Goal: Transaction & Acquisition: Register for event/course

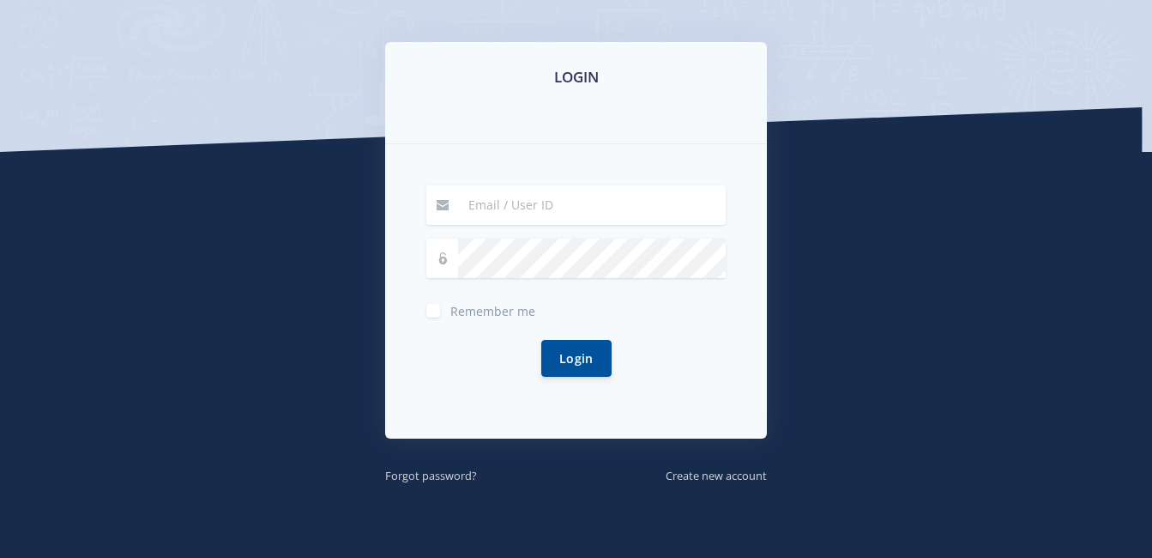
scroll to position [333, 0]
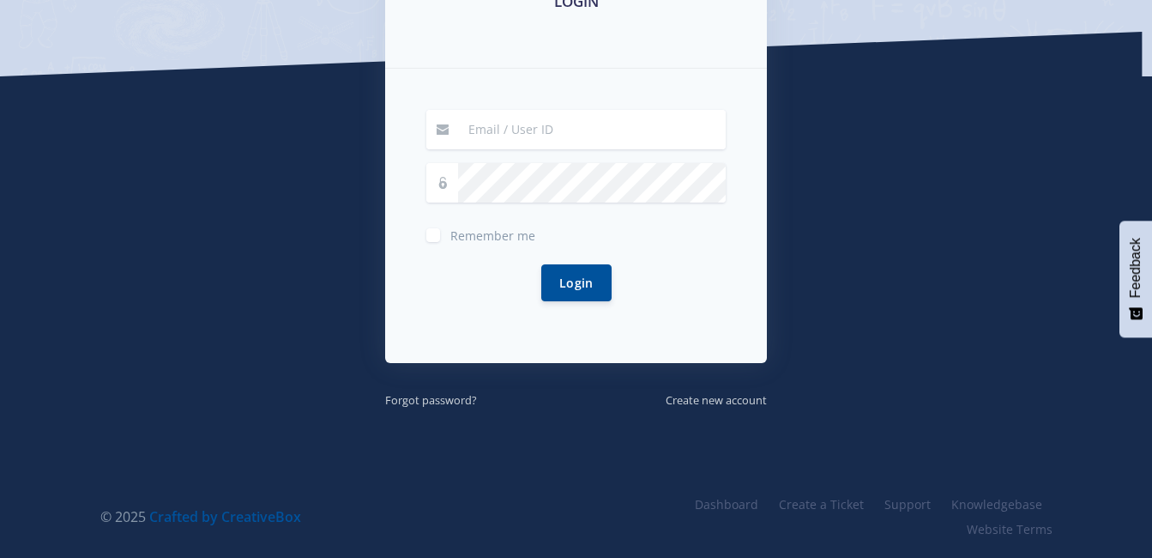
click at [450, 232] on label "Remember me" at bounding box center [492, 232] width 85 height 14
click at [450, 232] on input "Remember me" at bounding box center [455, 228] width 11 height 11
checkbox input "true"
click at [456, 130] on span at bounding box center [442, 129] width 33 height 39
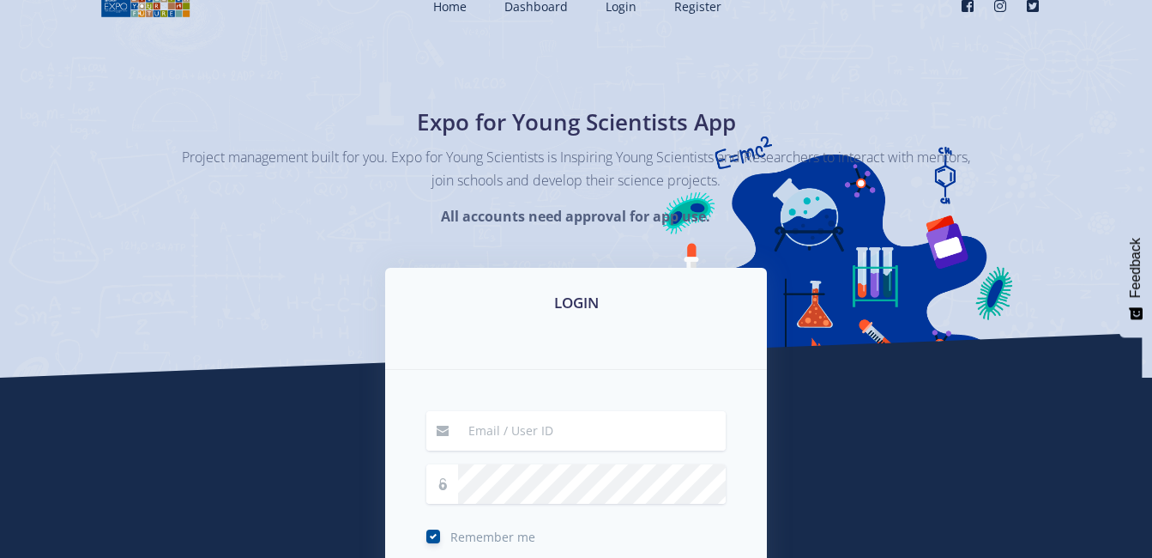
scroll to position [0, 0]
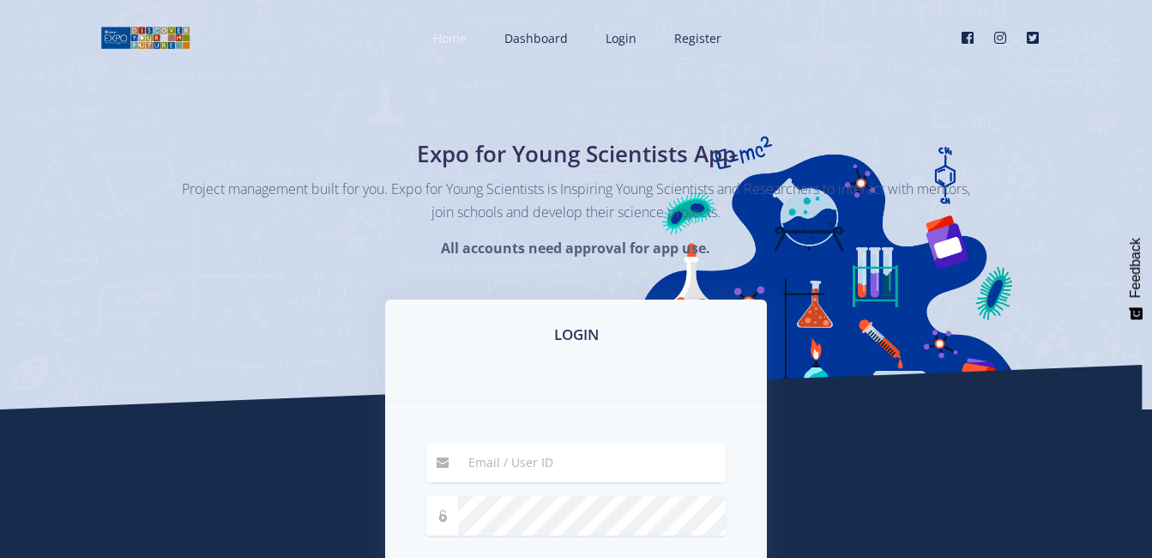
click at [471, 45] on link "Home" at bounding box center [448, 37] width 64 height 45
click at [688, 33] on span "Register" at bounding box center [697, 38] width 47 height 16
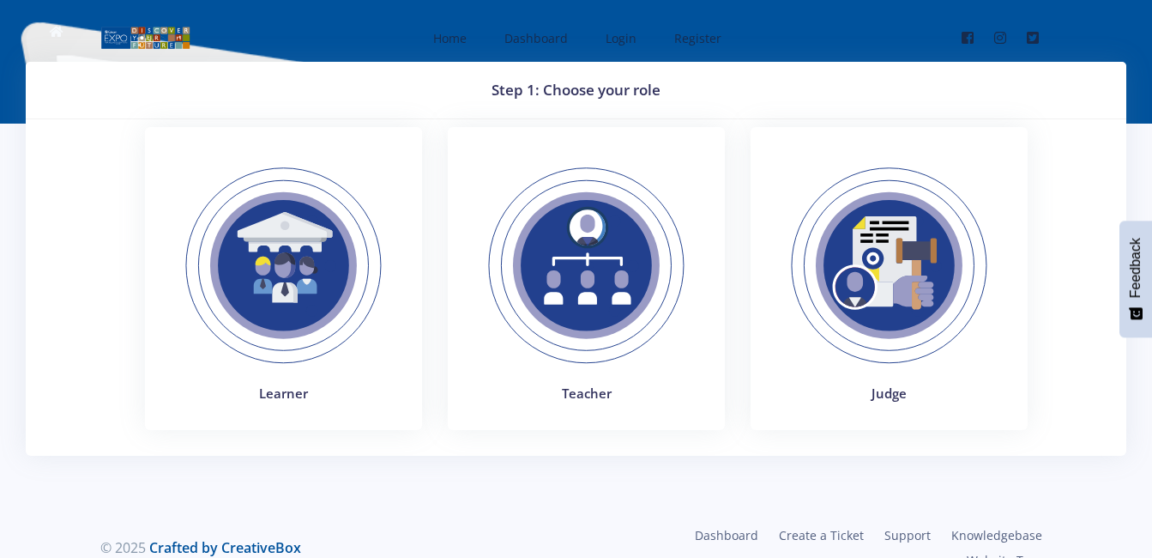
click at [333, 366] on img at bounding box center [284, 266] width 236 height 236
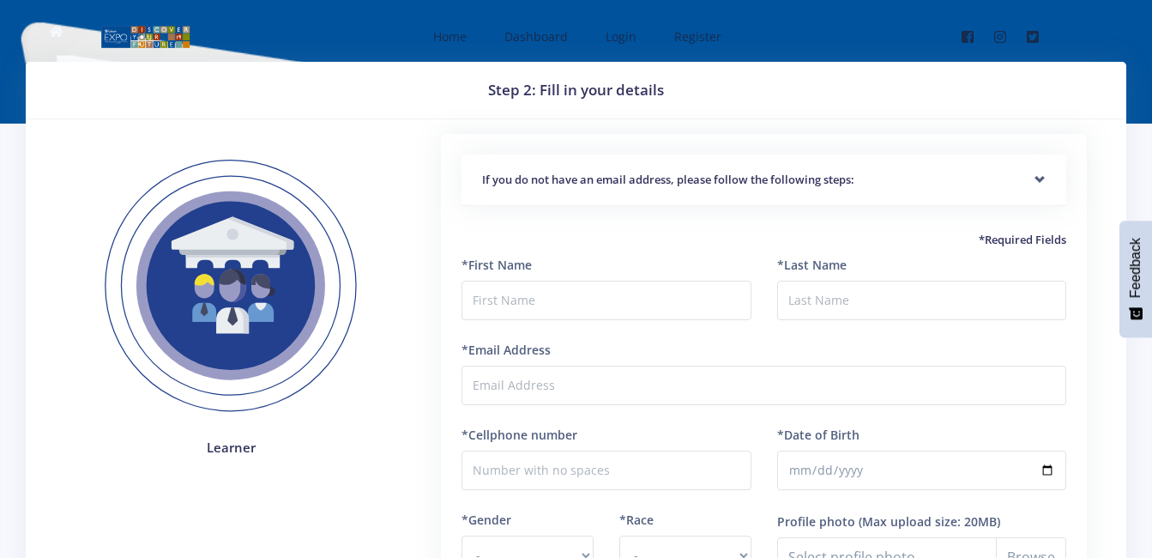
click at [519, 266] on label "*First Name" at bounding box center [496, 265] width 70 height 18
click at [502, 299] on input "text" at bounding box center [605, 299] width 289 height 39
type input "Siyabonga"
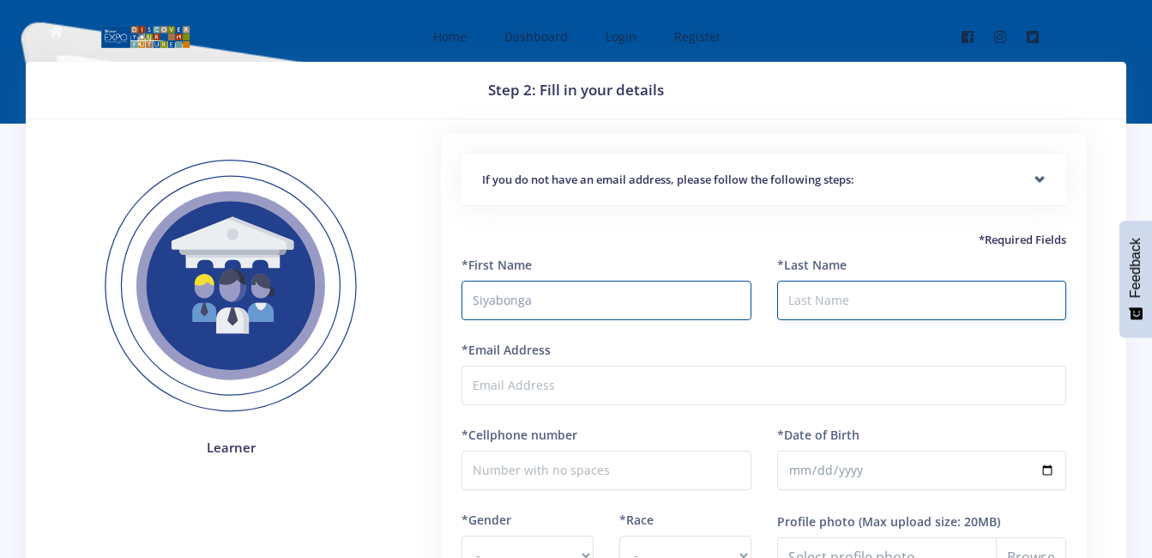
click at [836, 306] on input "*Last Name" at bounding box center [921, 299] width 289 height 39
type input "Sethotse"
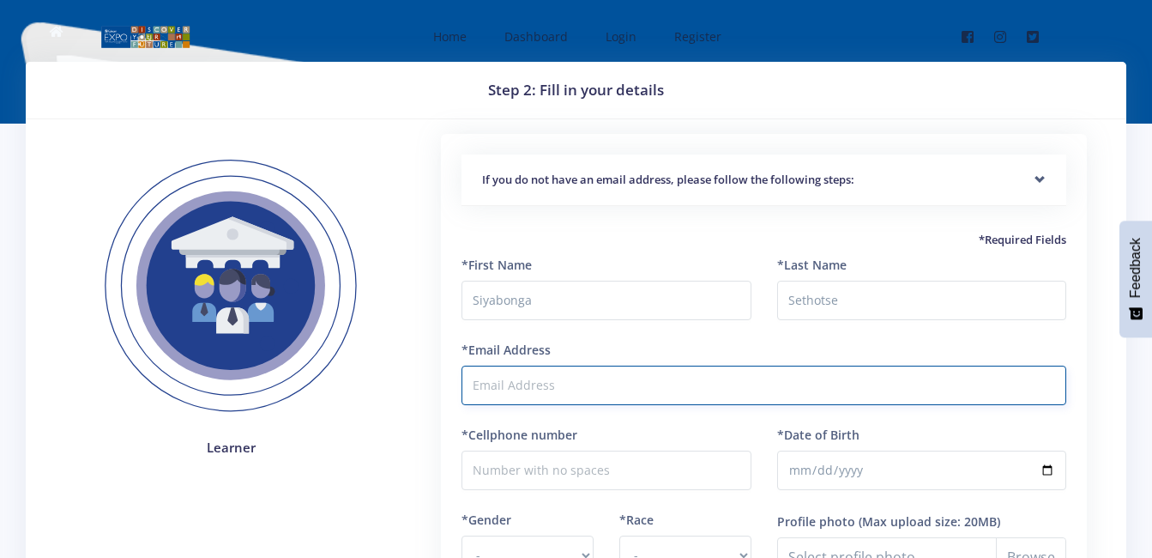
click at [638, 395] on input "*Email Address" at bounding box center [763, 384] width 605 height 39
type input "shotapapa18@gmail.com"
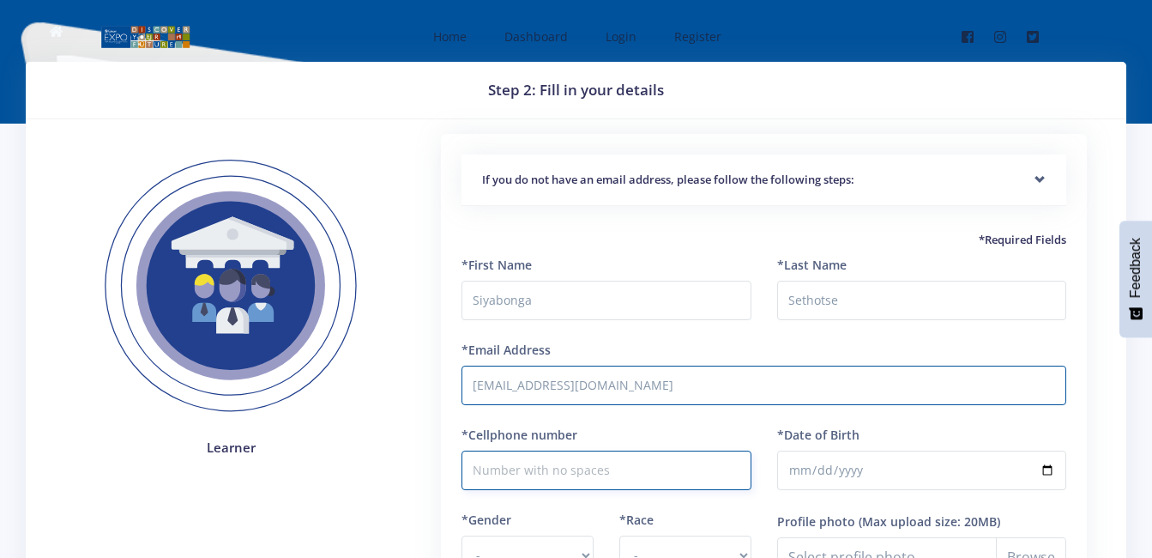
click at [586, 467] on input "*Cellphone number" at bounding box center [605, 469] width 289 height 39
type input "0715205756"
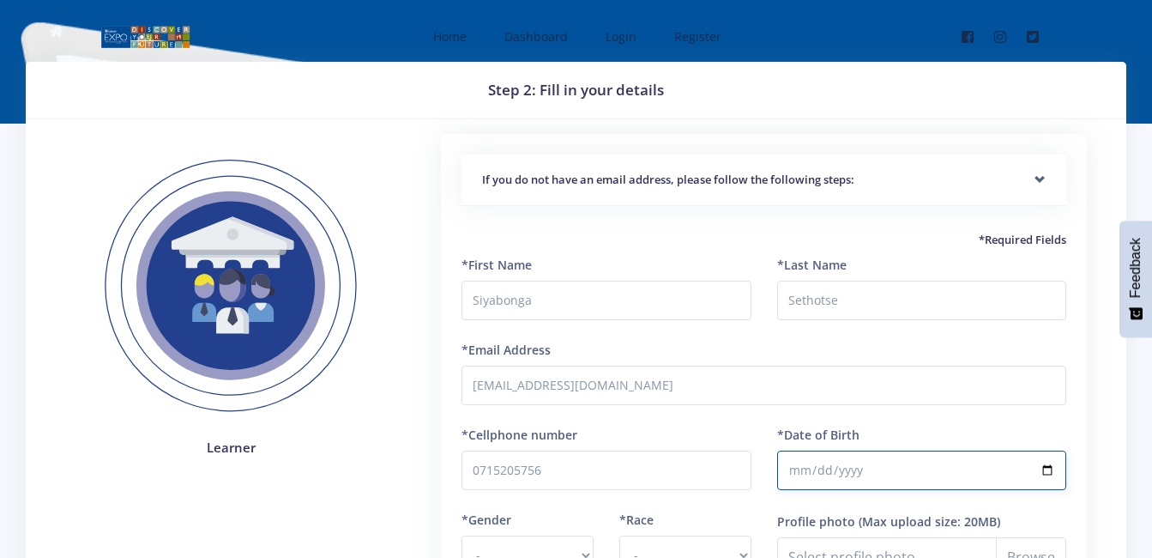
click at [800, 472] on input "*Date of Birth" at bounding box center [921, 469] width 289 height 39
type input "2009-11-18"
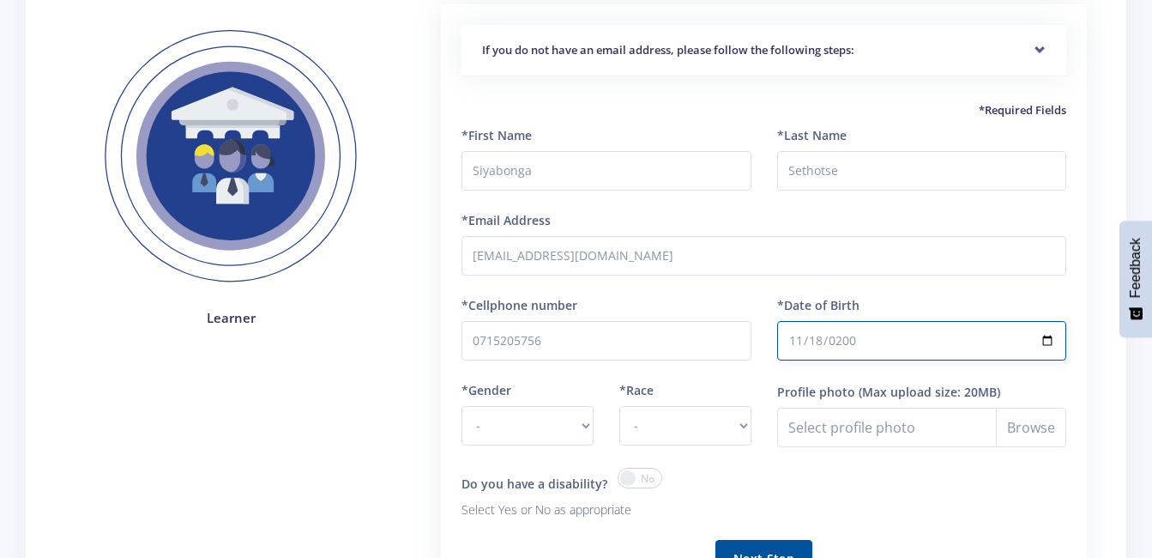
scroll to position [172, 0]
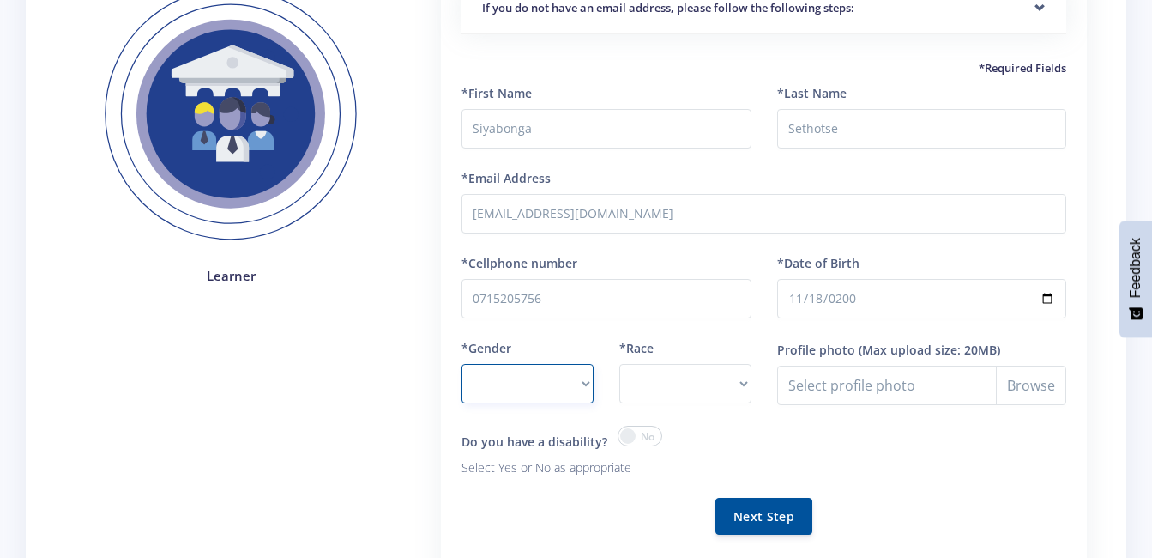
click at [585, 386] on select "- Male Female" at bounding box center [527, 383] width 132 height 39
select select "M"
click at [461, 364] on select "- Male Female" at bounding box center [527, 383] width 132 height 39
click at [742, 387] on select "- African Asian Coloured Indian White Other" at bounding box center [685, 383] width 132 height 39
select select "African"
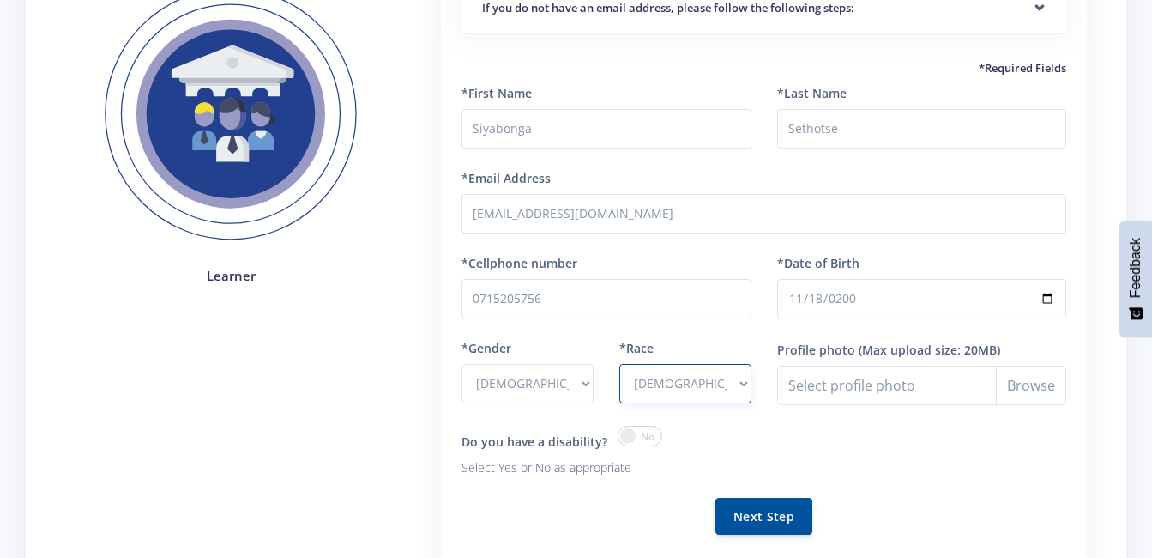
click at [619, 364] on select "- African Asian Coloured Indian White Other" at bounding box center [685, 383] width 132 height 39
click at [1022, 386] on input "Profile photo" at bounding box center [921, 384] width 289 height 39
click at [758, 514] on button "Next Step" at bounding box center [763, 515] width 97 height 37
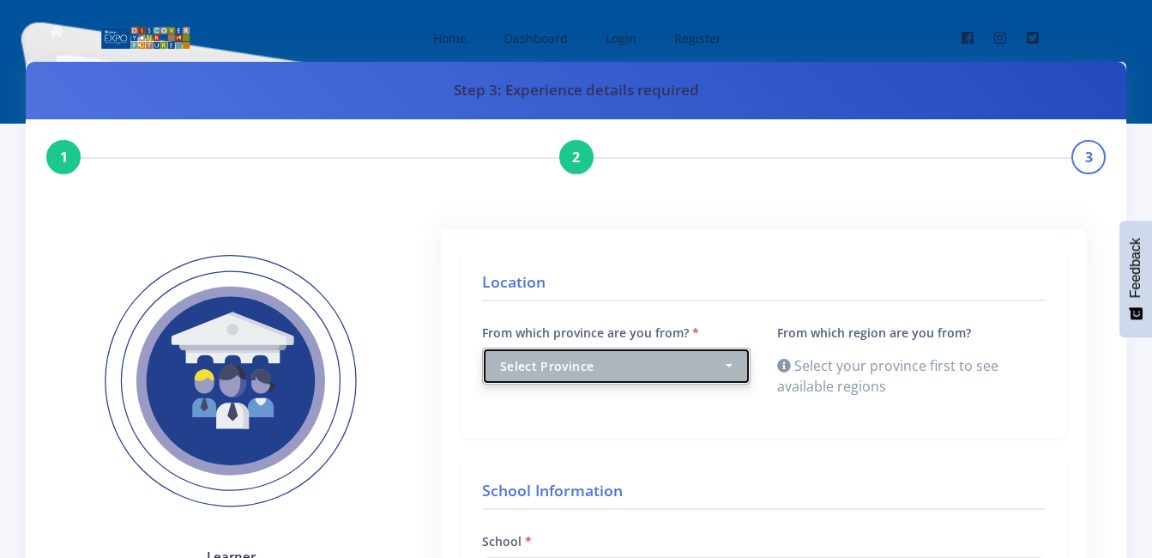
click at [682, 355] on button "Select Province" at bounding box center [616, 365] width 268 height 37
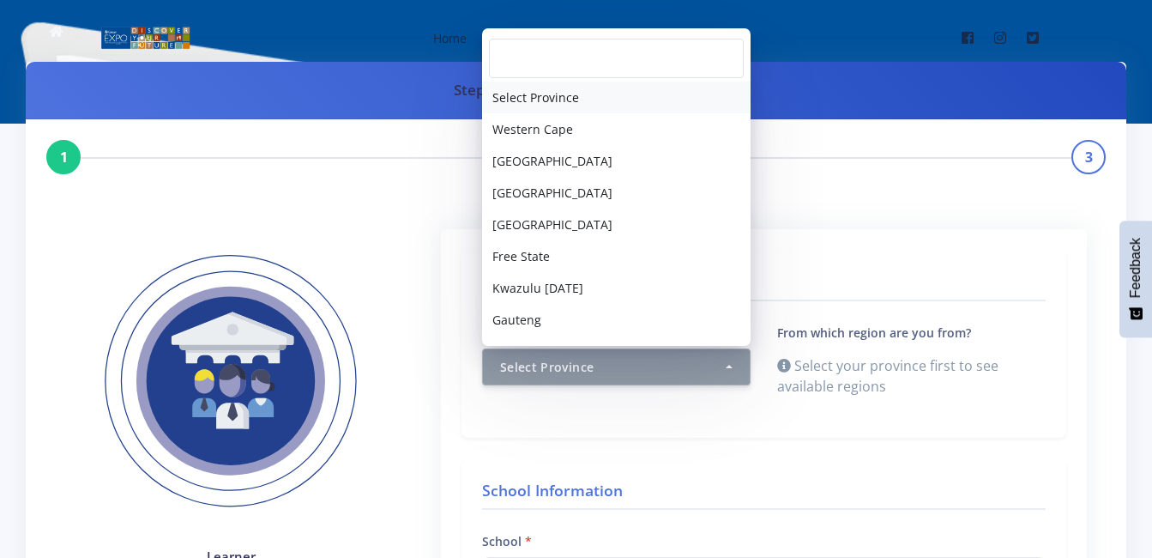
click at [531, 98] on span "Select Province" at bounding box center [535, 97] width 87 height 18
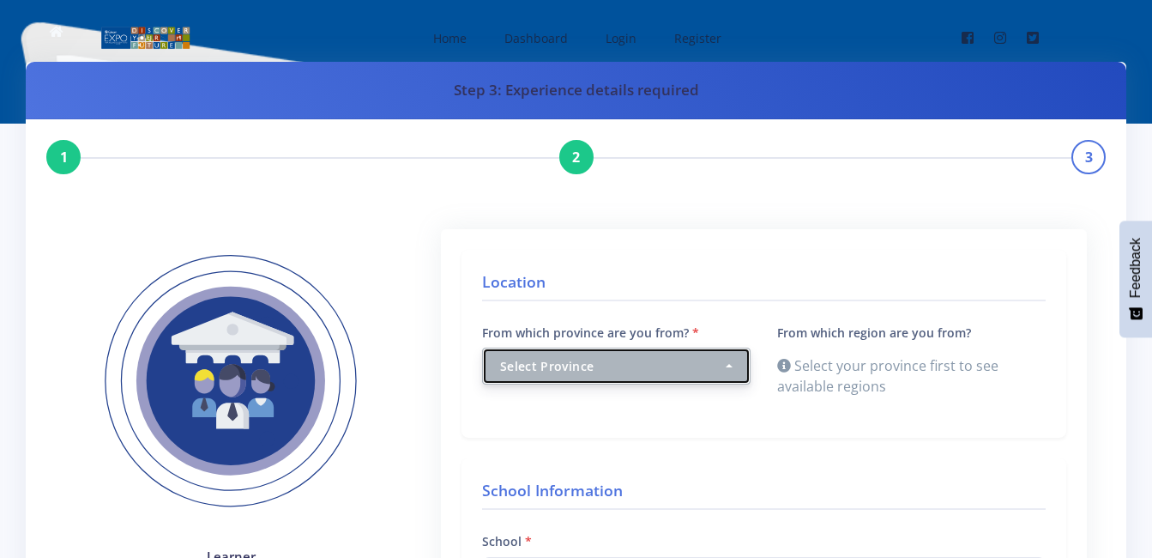
click at [636, 352] on button "Select Province" at bounding box center [616, 365] width 268 height 37
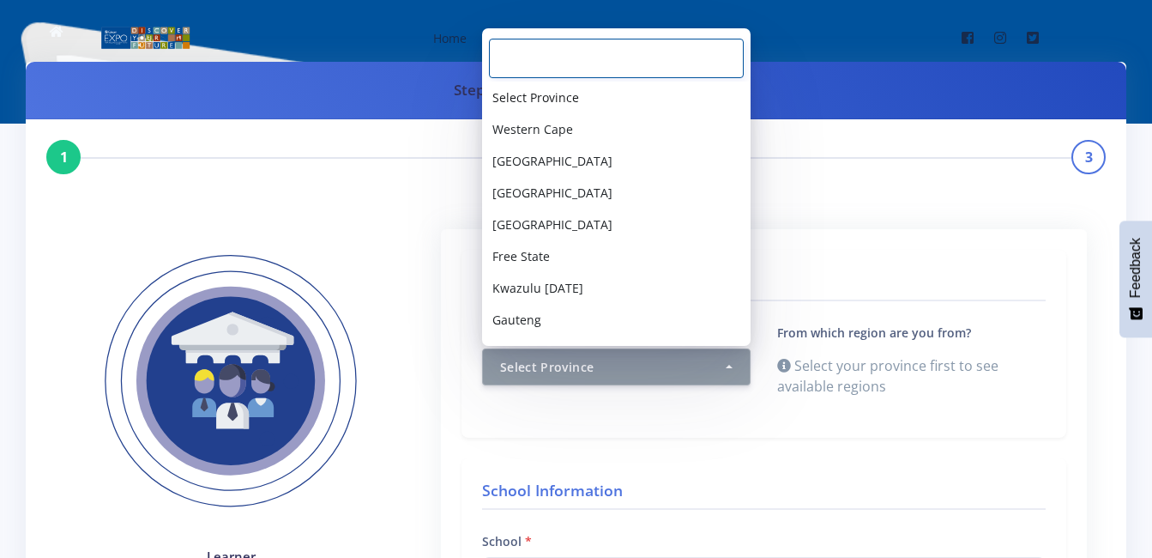
click at [575, 64] on input "Search" at bounding box center [616, 58] width 255 height 39
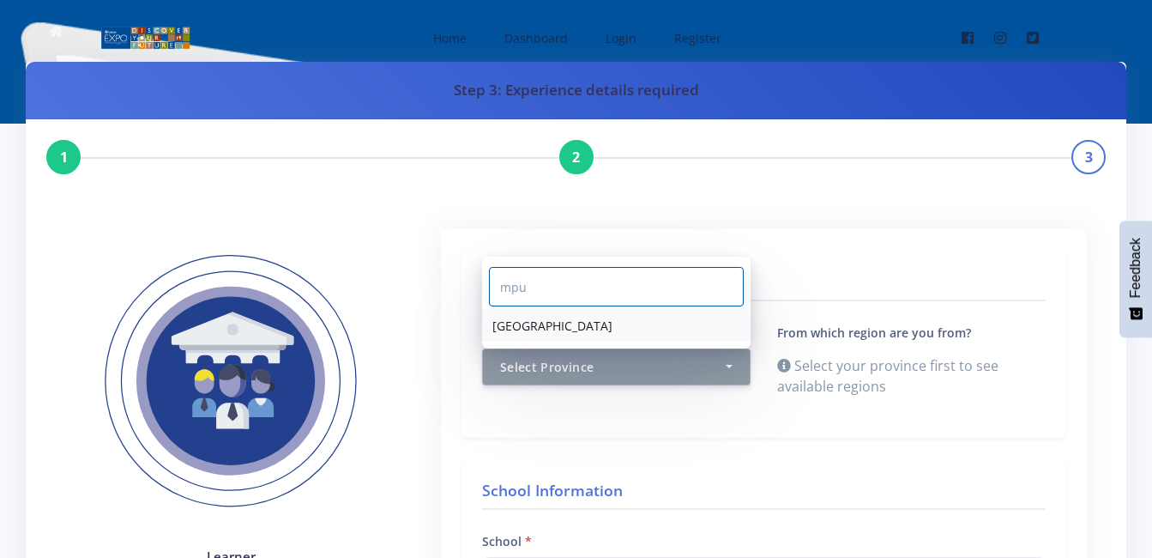
type input "mpu"
click at [591, 335] on link "Mpumalanga" at bounding box center [616, 326] width 268 height 32
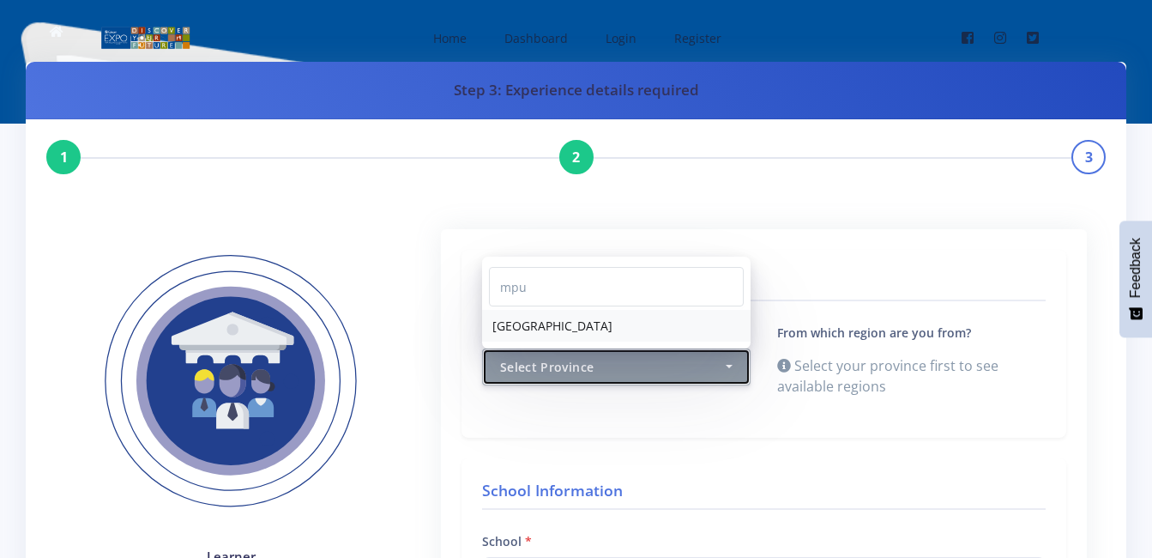
select select "9"
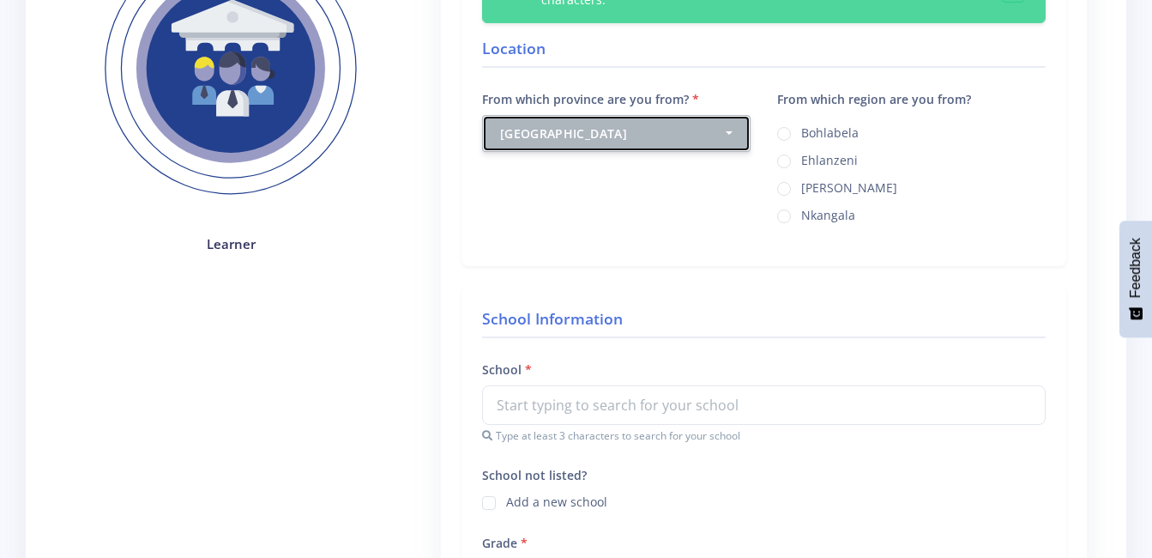
scroll to position [343, 0]
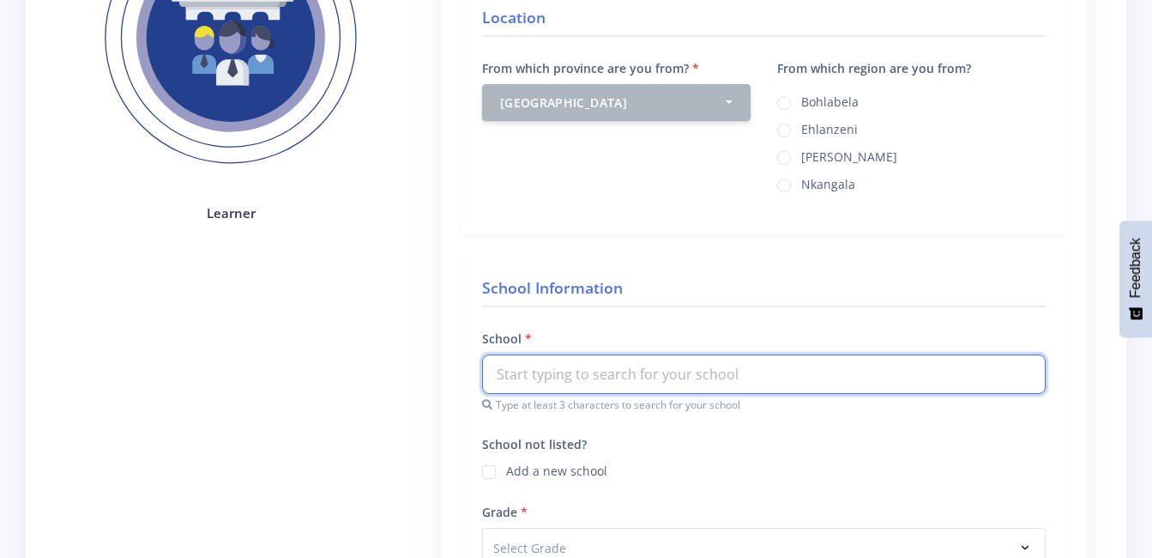
click at [595, 375] on input "text" at bounding box center [764, 373] width 564 height 39
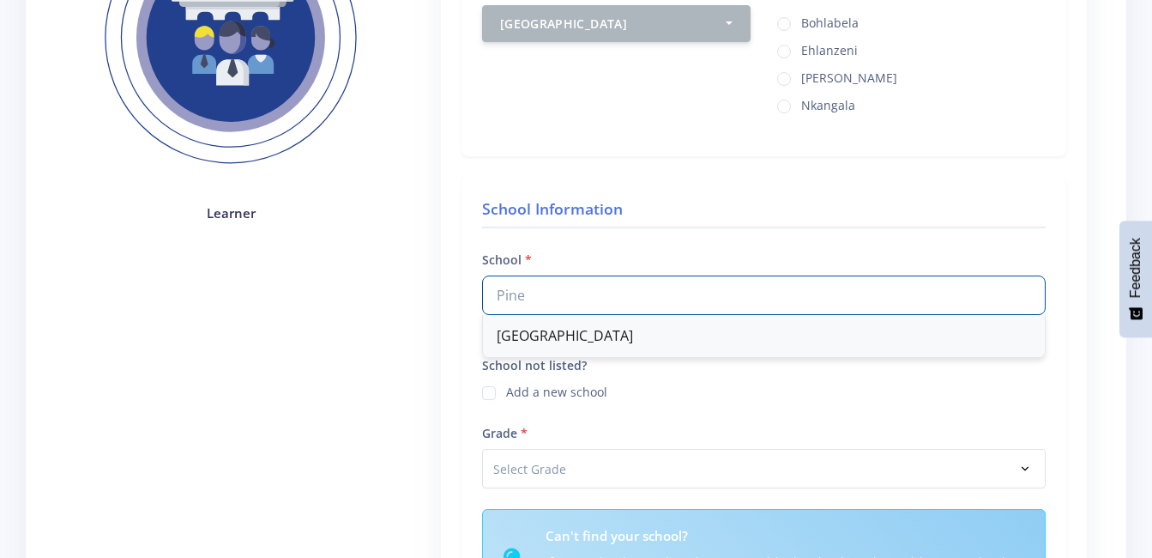
click at [589, 340] on div "Pine Ridge Combined School" at bounding box center [764, 336] width 562 height 42
type input "Pine Ridge Combined School"
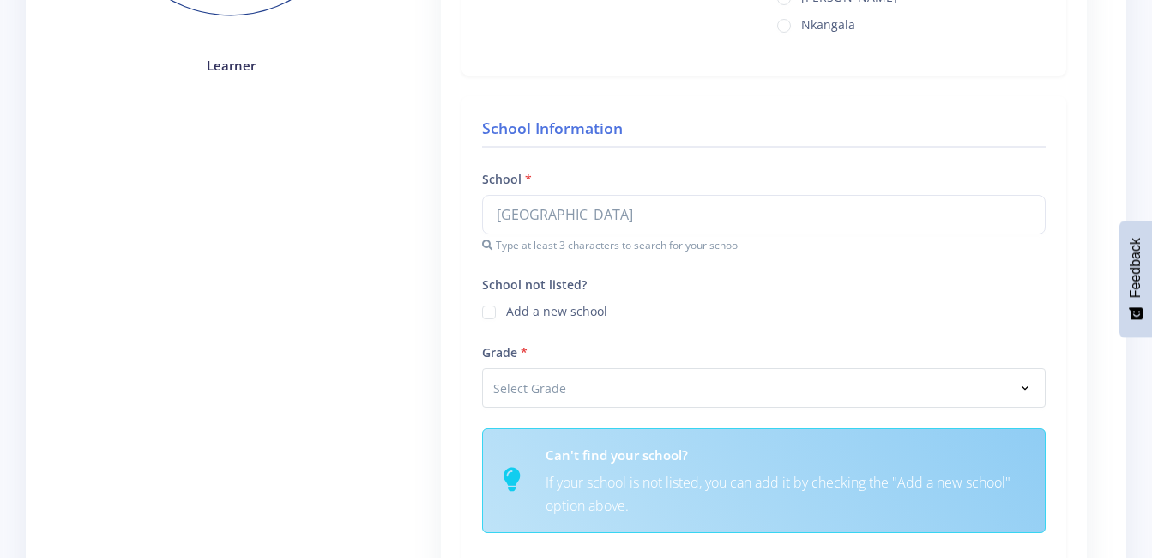
scroll to position [515, 0]
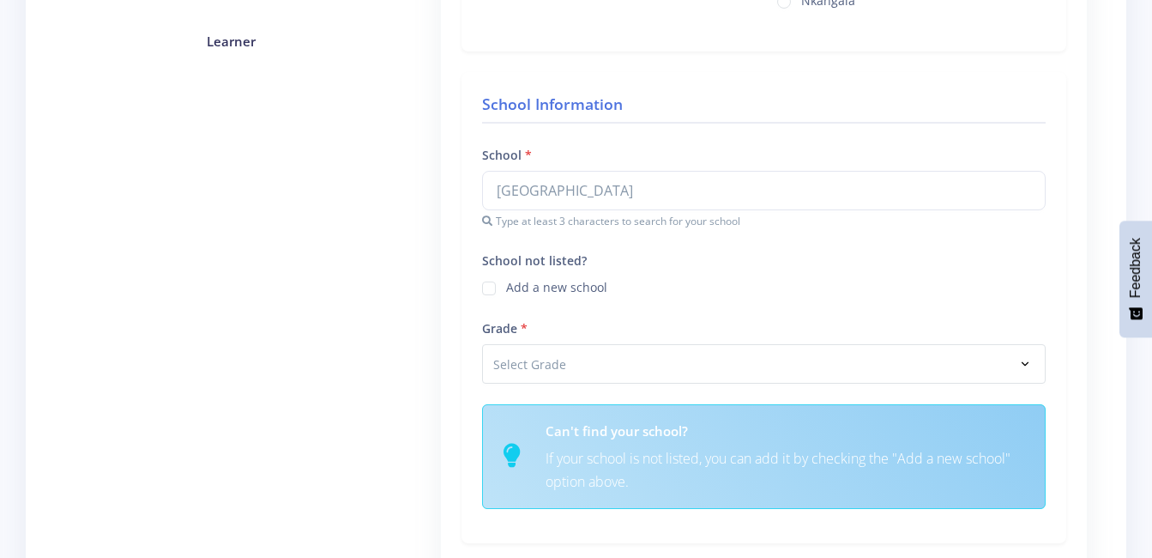
click at [506, 292] on label "Add a new school" at bounding box center [556, 285] width 101 height 14
click at [506, 287] on input "School not listed?" at bounding box center [511, 281] width 11 height 11
checkbox input "true"
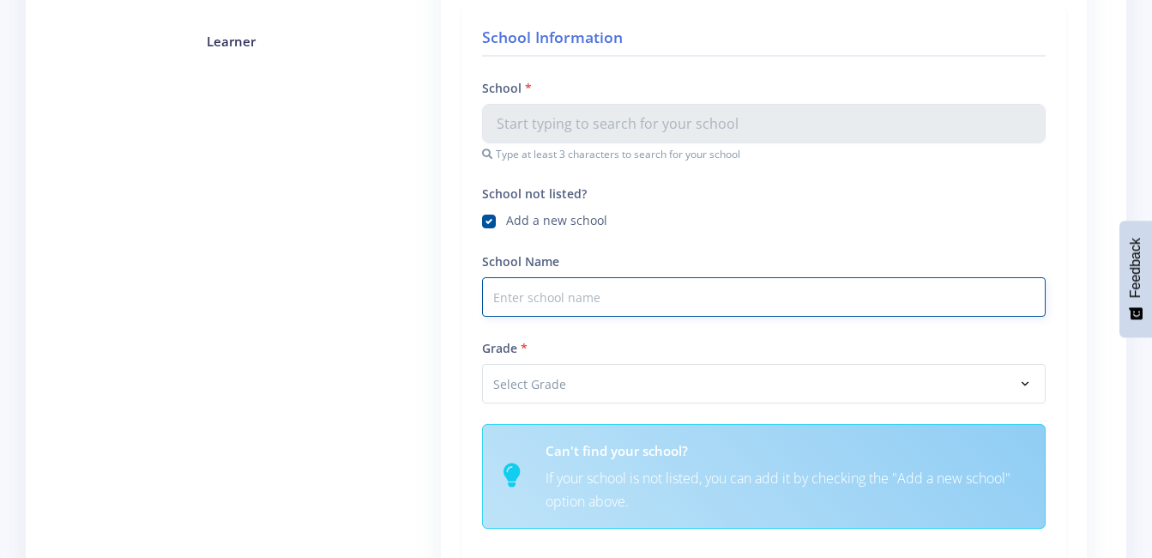
click at [511, 303] on input "School Name" at bounding box center [764, 296] width 564 height 39
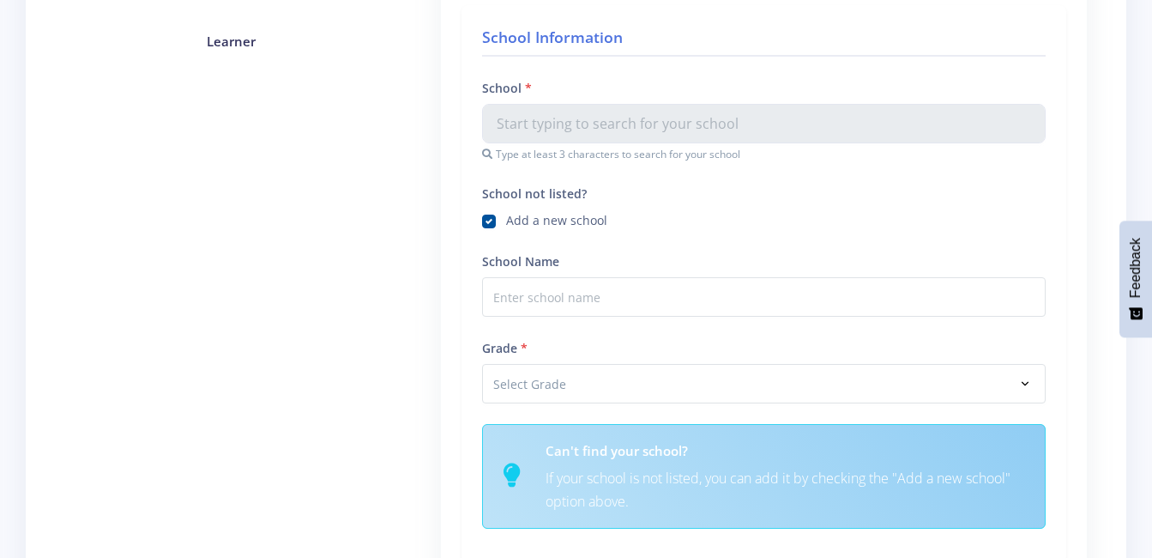
click at [506, 216] on label "Add a new school" at bounding box center [556, 218] width 101 height 14
click at [506, 216] on input "School not listed?" at bounding box center [511, 214] width 11 height 11
checkbox input "false"
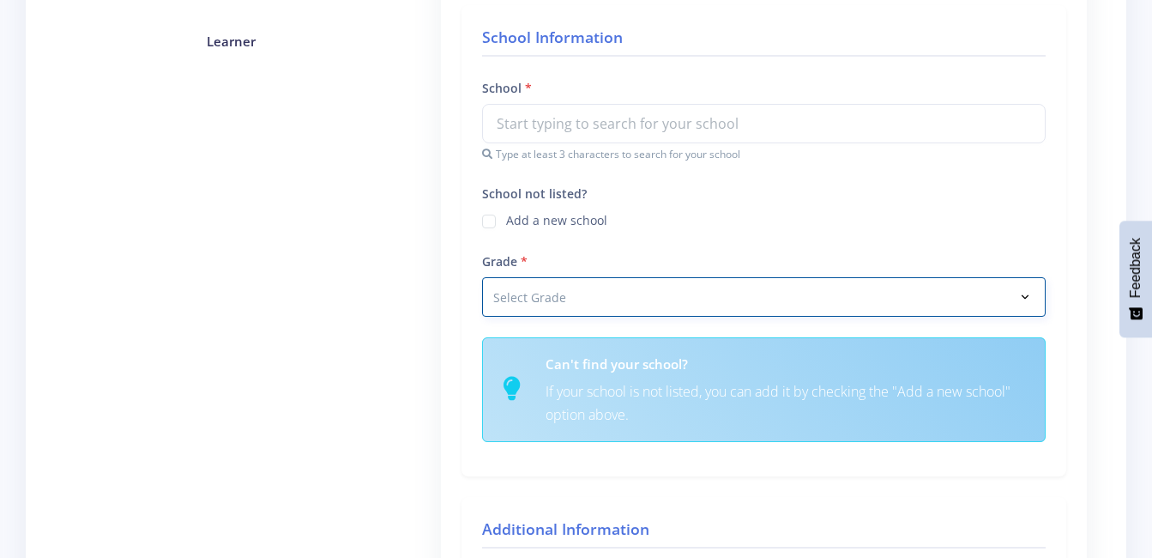
click at [507, 300] on select "Select Grade Grade 4 Grade 5 Grade 6 Grade 7" at bounding box center [764, 296] width 564 height 39
select select "Grade 10"
click at [482, 277] on select "Select Grade Grade 4 Grade 5 Grade 6 Grade 7" at bounding box center [764, 296] width 564 height 39
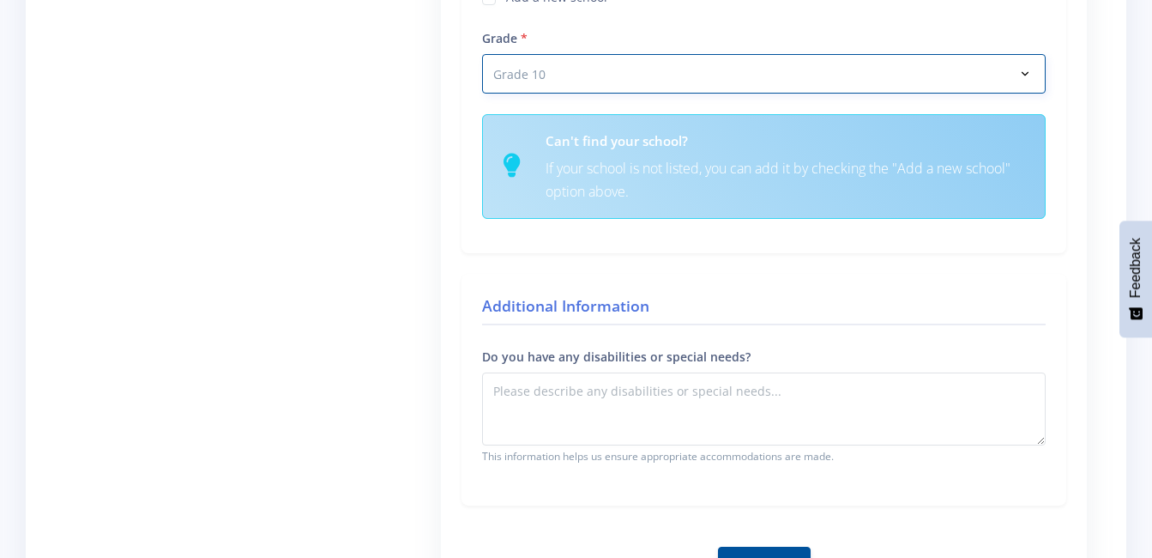
scroll to position [772, 0]
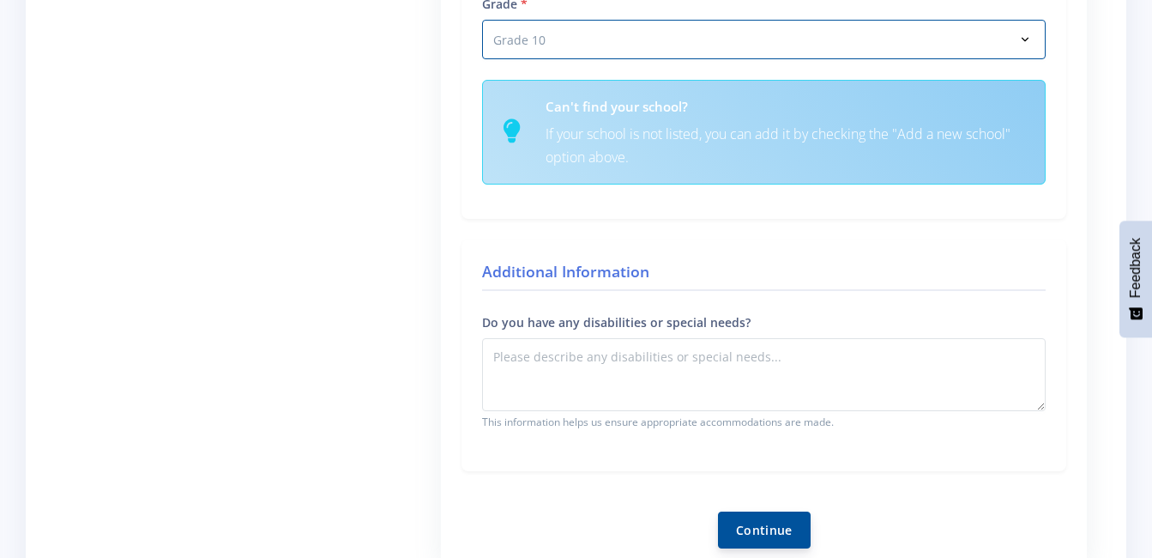
click at [752, 528] on button "Continue" at bounding box center [764, 529] width 93 height 37
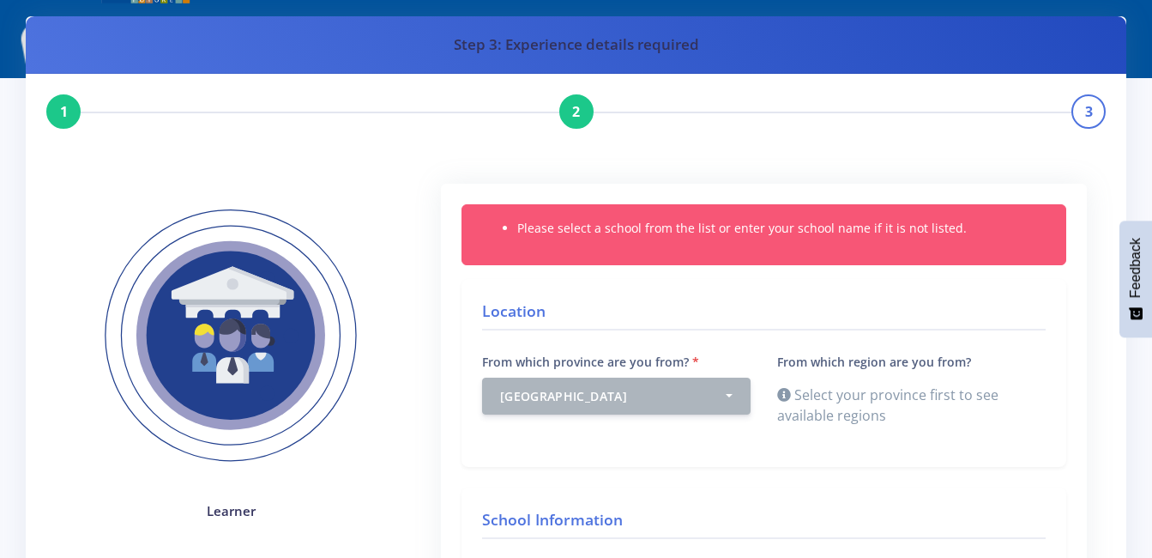
scroll to position [257, 0]
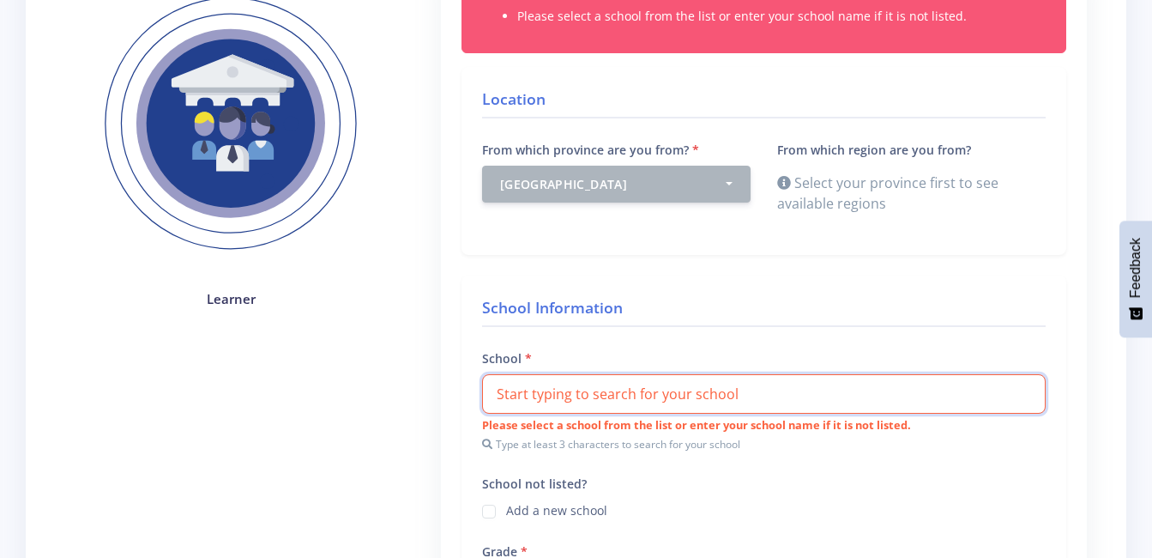
click at [572, 401] on input "text" at bounding box center [764, 393] width 564 height 39
type input "p"
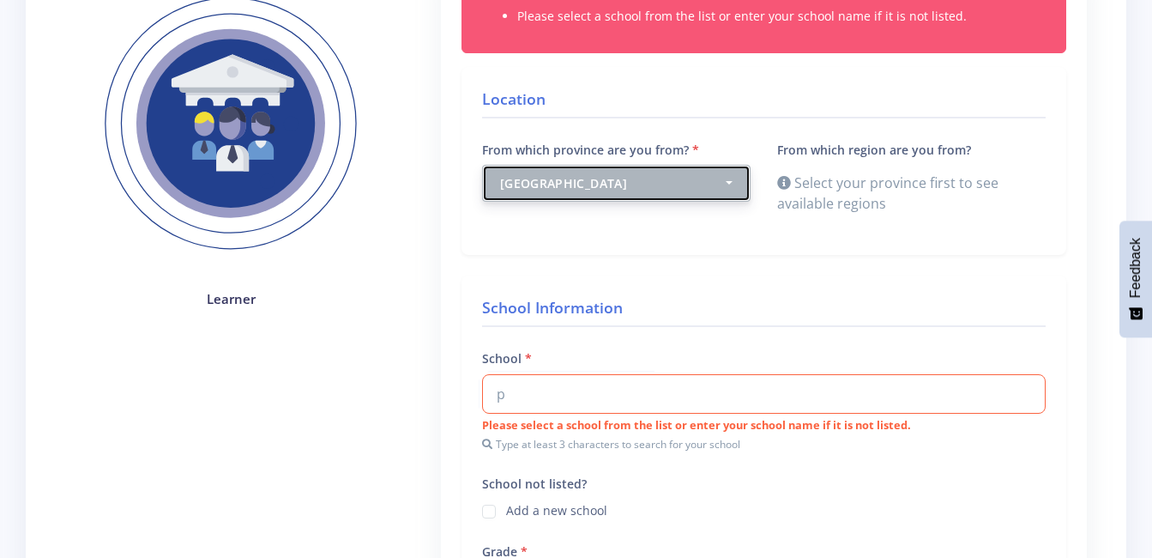
click at [672, 184] on div "Mpumalanga" at bounding box center [611, 183] width 223 height 18
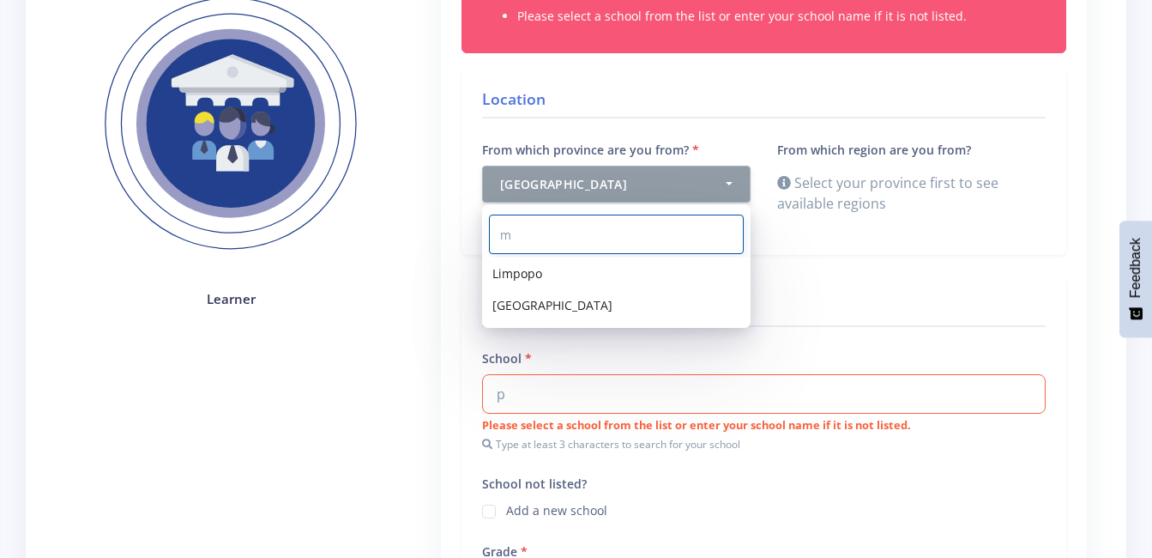
scroll to position [0, 0]
type input "mp"
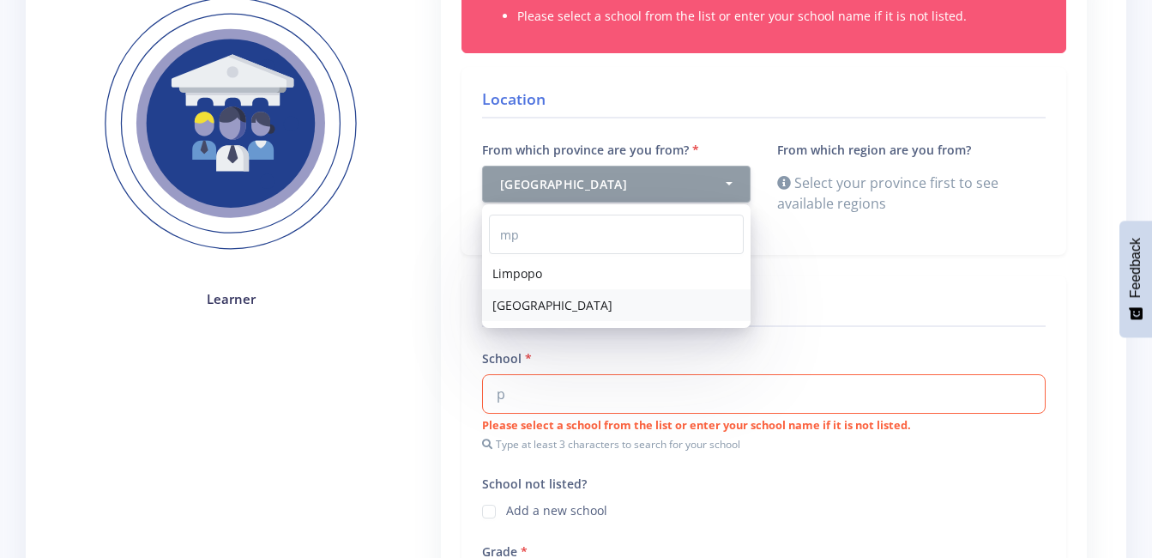
click at [623, 305] on link "Mpumalanga" at bounding box center [616, 305] width 268 height 32
select select "9"
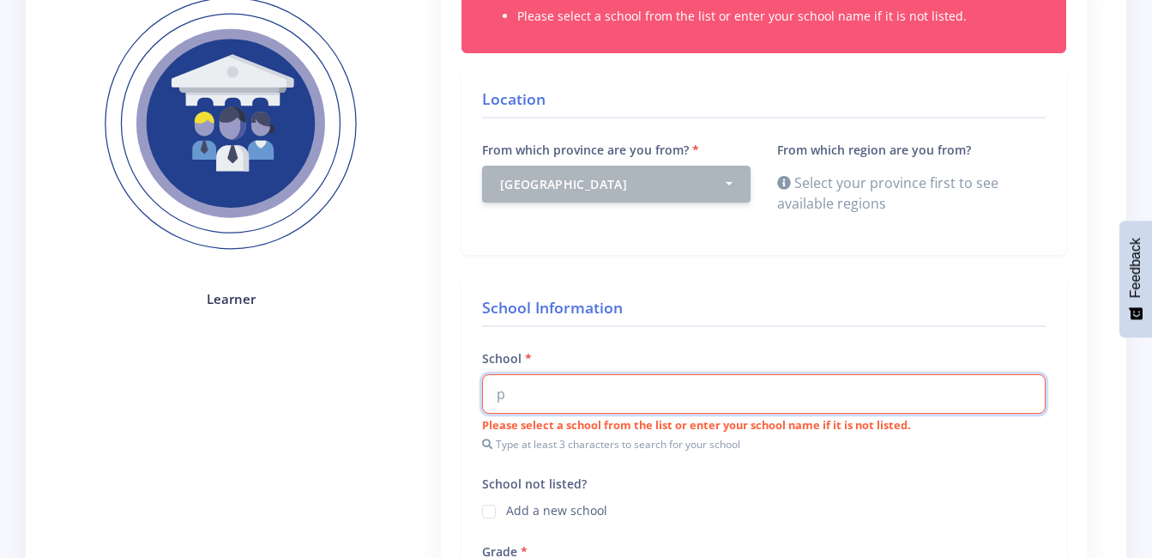
click at [624, 397] on input "p" at bounding box center [764, 393] width 564 height 39
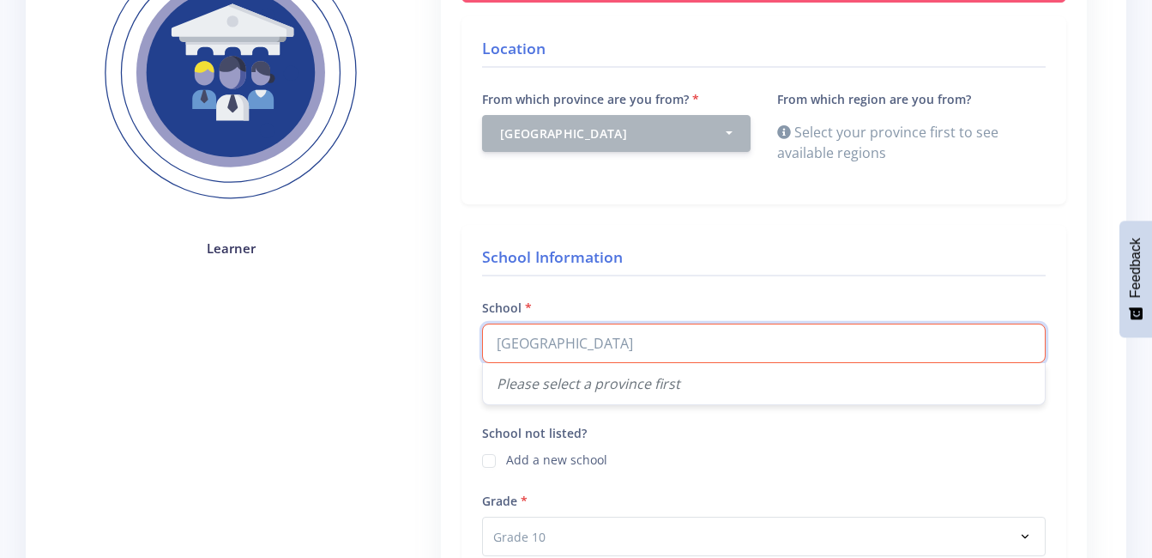
scroll to position [343, 0]
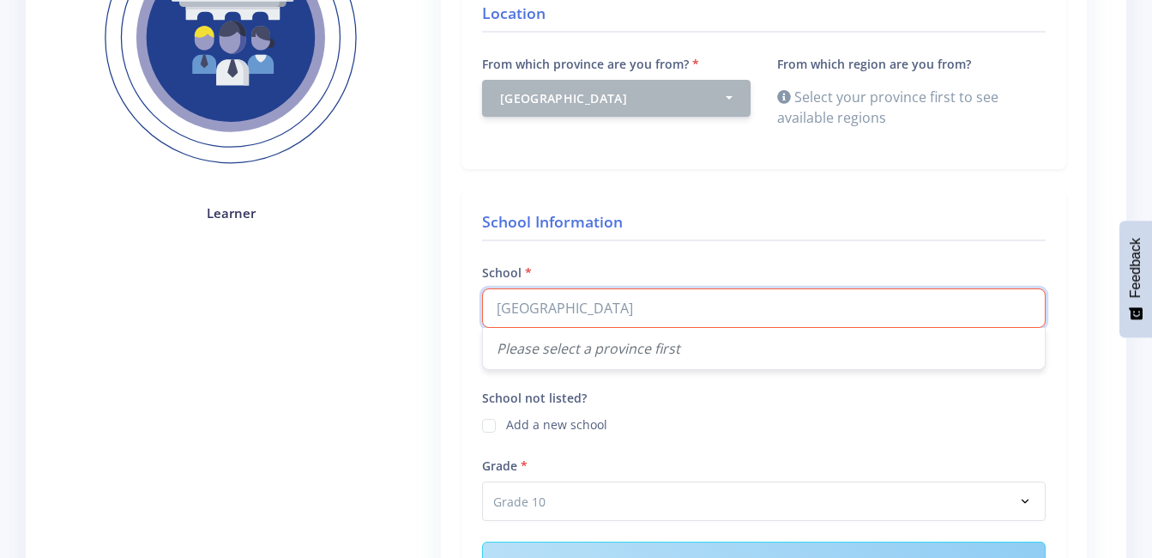
type input "Pine Ridge Combined School"
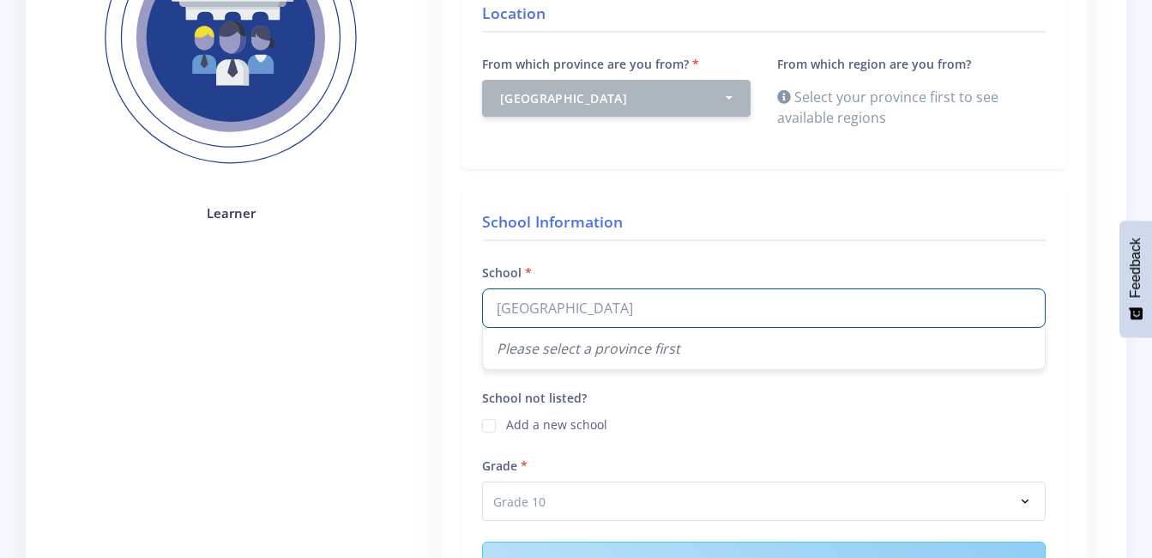
click at [611, 356] on div "Please select a province first" at bounding box center [764, 348] width 562 height 41
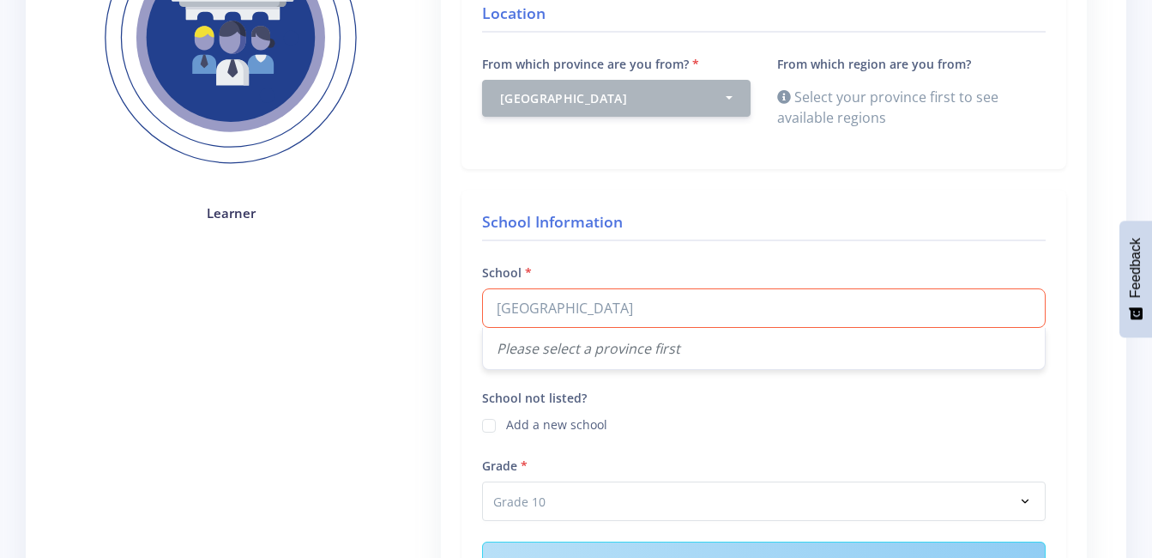
click at [506, 427] on label "Add a new school" at bounding box center [556, 422] width 101 height 14
click at [506, 425] on input "School not listed?" at bounding box center [511, 418] width 11 height 11
checkbox input "true"
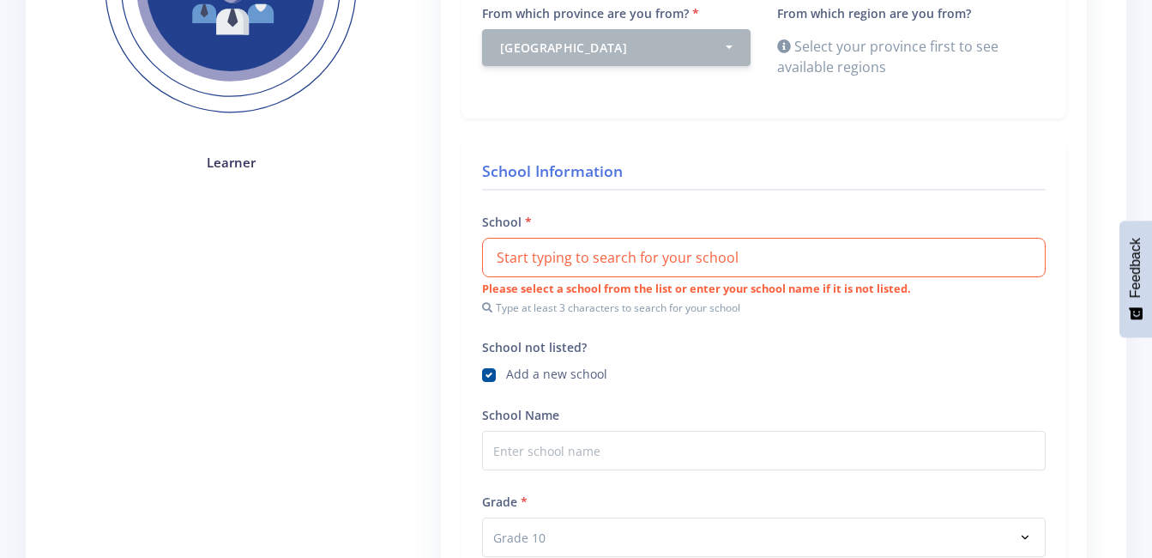
scroll to position [429, 0]
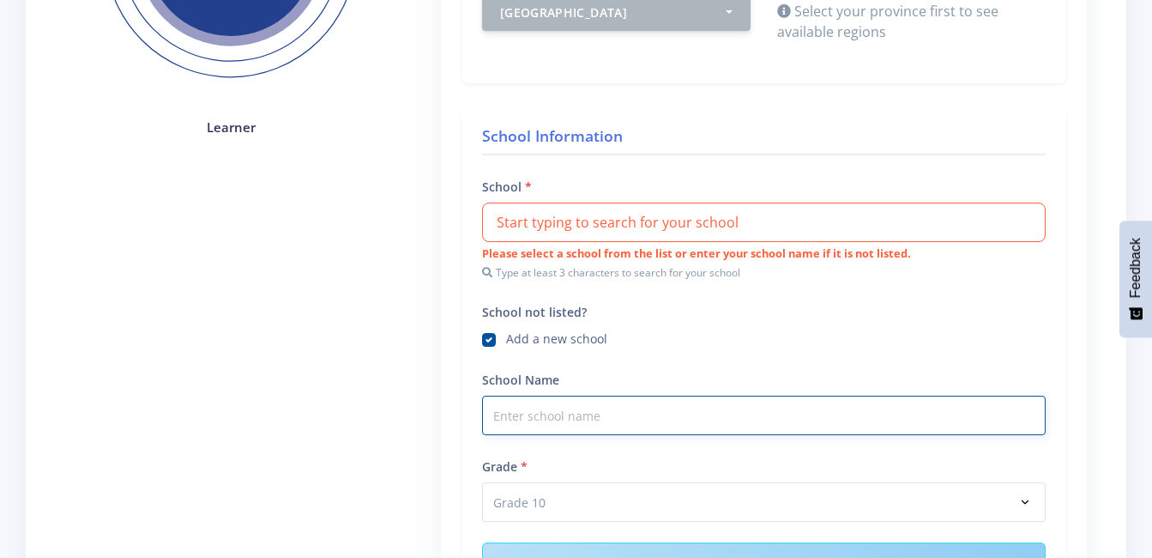
click at [534, 422] on input "School Name" at bounding box center [764, 414] width 564 height 39
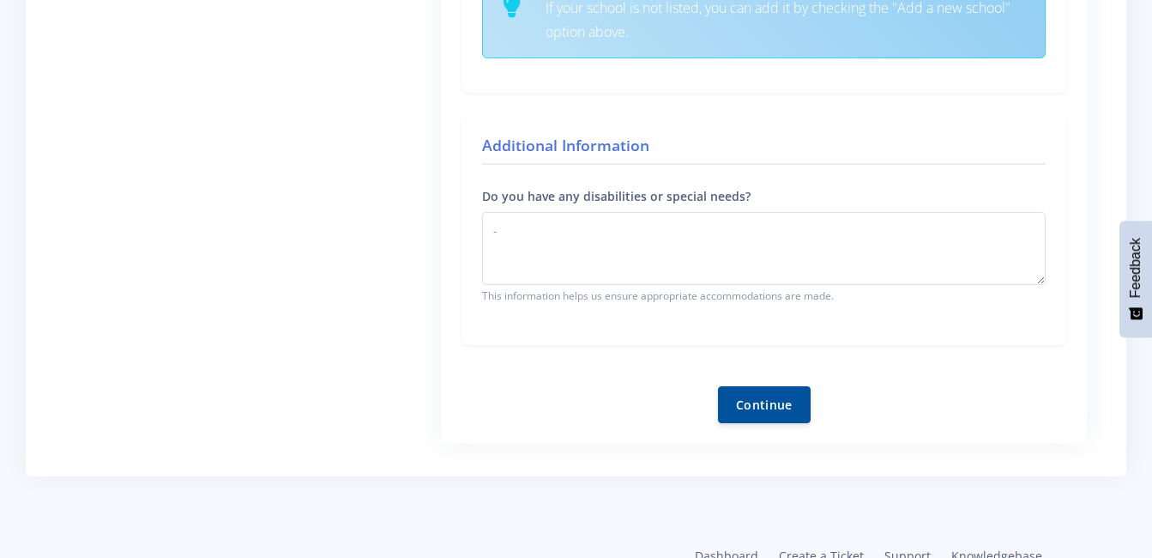
scroll to position [1029, 0]
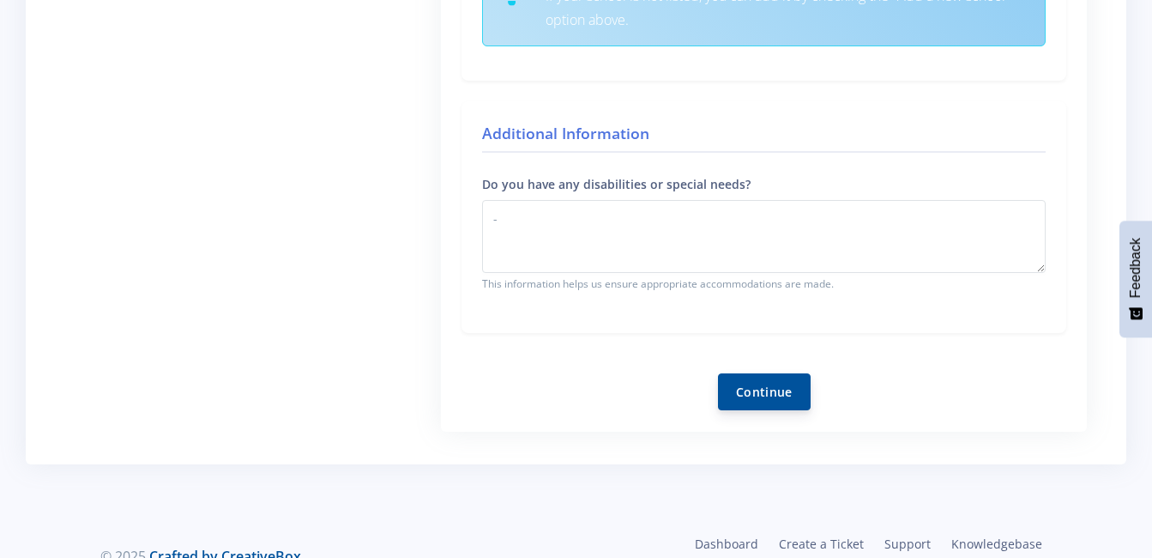
type input "[GEOGRAPHIC_DATA]"
click at [753, 400] on button "Continue" at bounding box center [764, 391] width 93 height 37
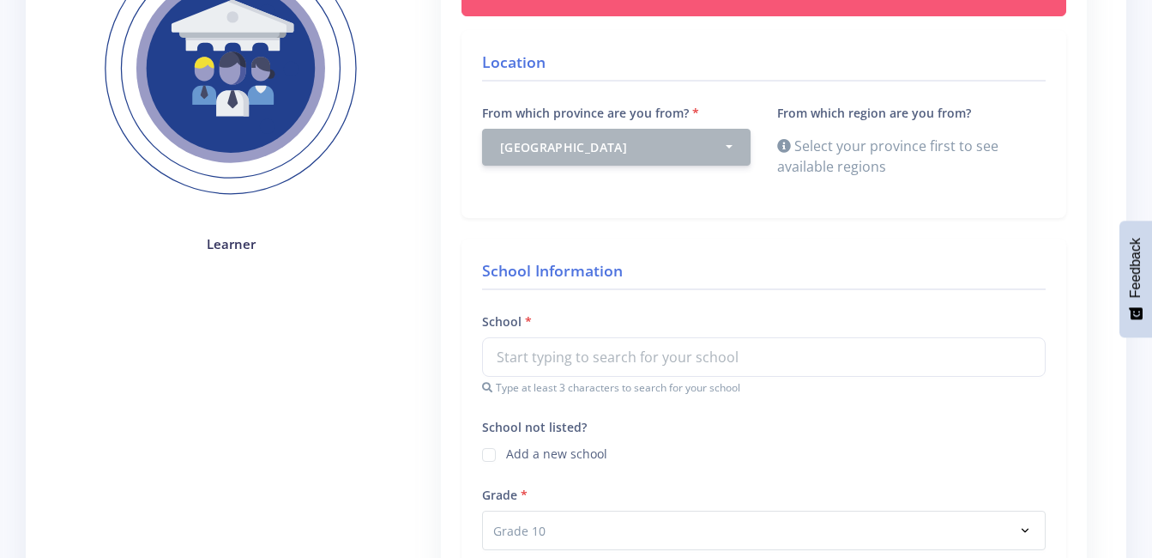
scroll to position [343, 0]
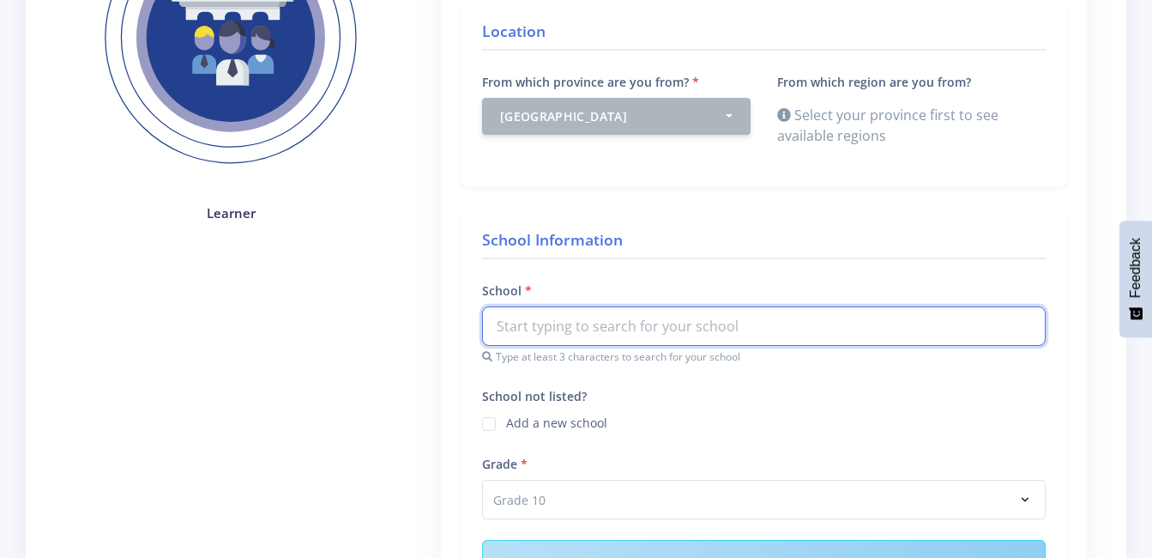
click at [585, 332] on input "text" at bounding box center [764, 325] width 564 height 39
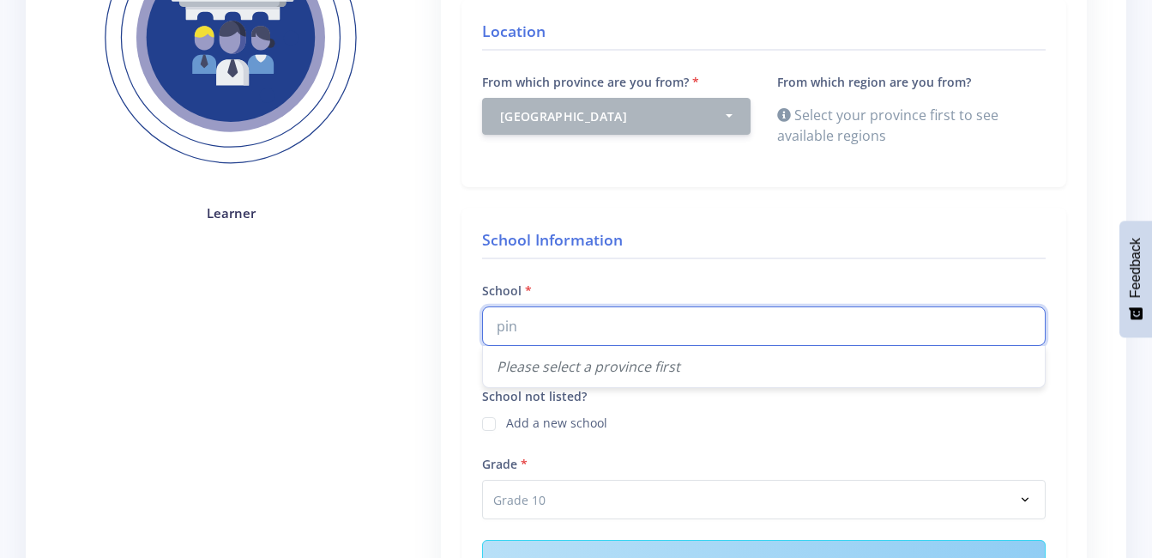
type input "pin"
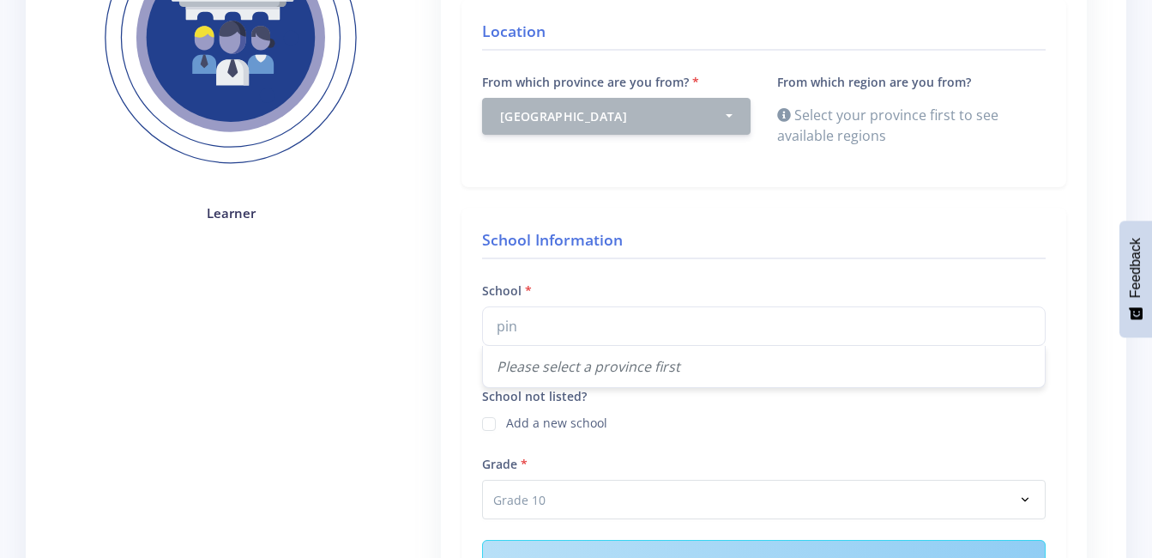
click at [529, 371] on div "Please select a province first" at bounding box center [764, 366] width 562 height 41
click at [647, 106] on button "Mpumalanga" at bounding box center [616, 115] width 268 height 37
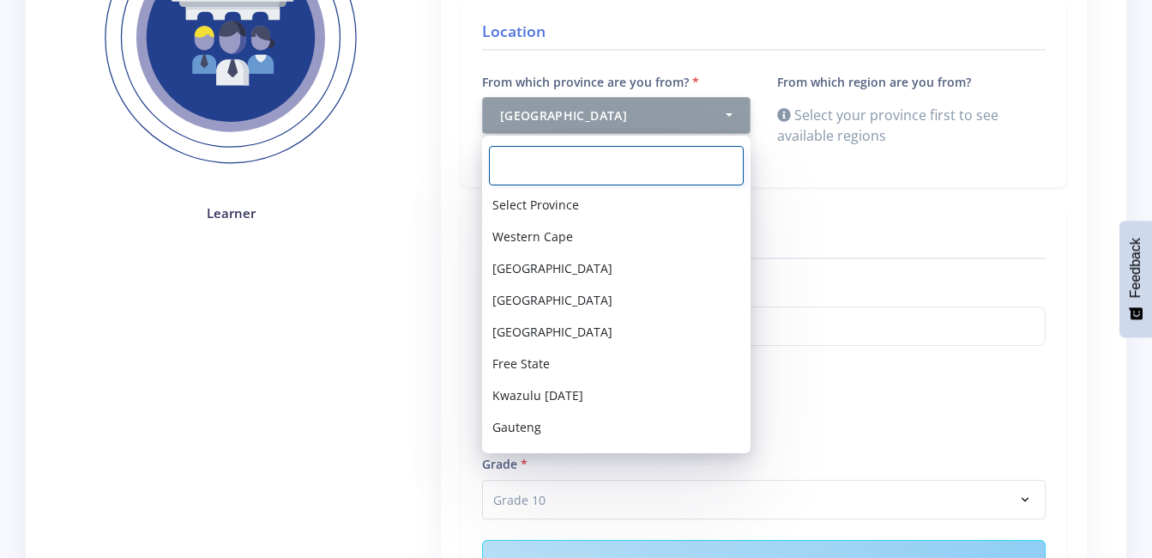
scroll to position [60, 0]
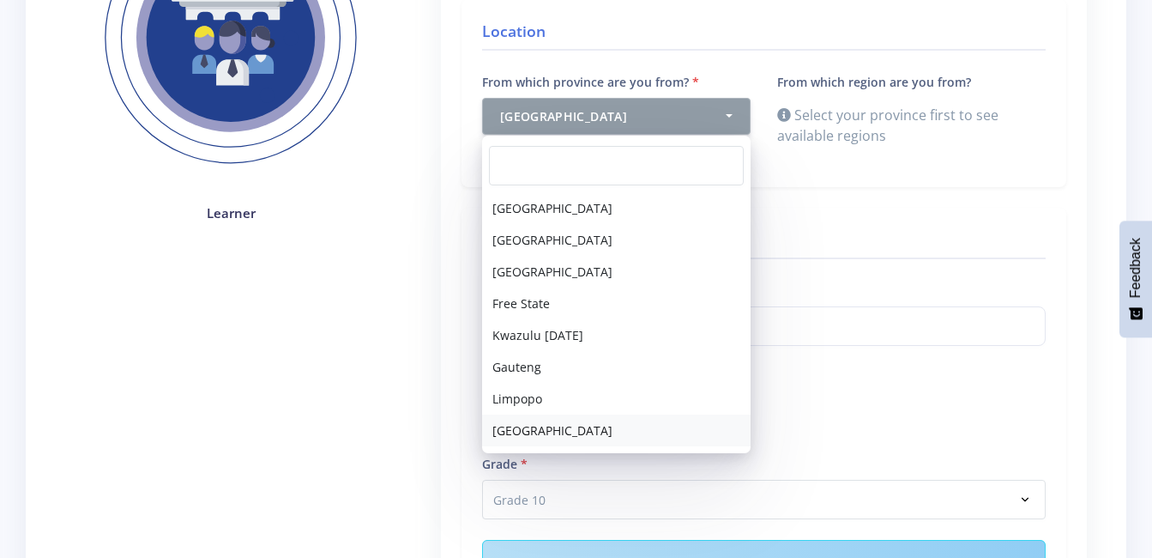
click at [569, 437] on link "Mpumalanga" at bounding box center [616, 430] width 268 height 32
select select "9"
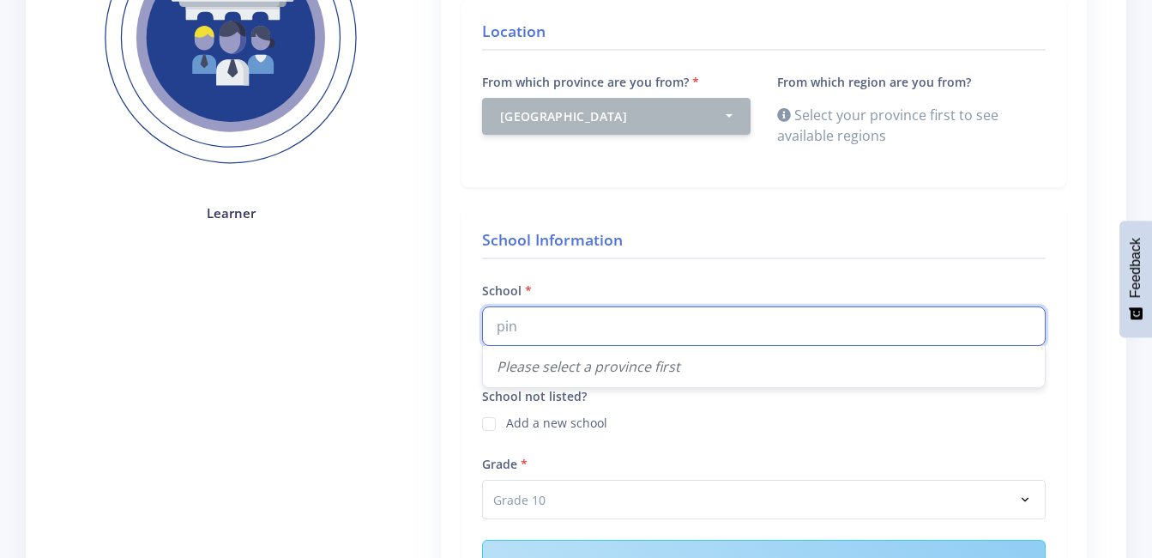
click at [565, 333] on input "pin" at bounding box center [764, 325] width 564 height 39
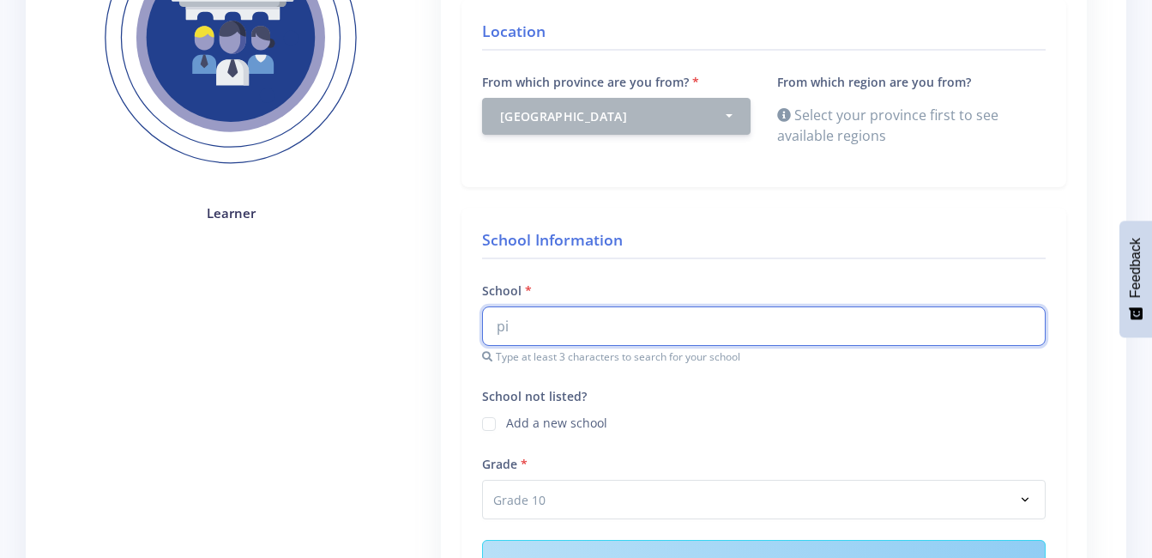
type input "p"
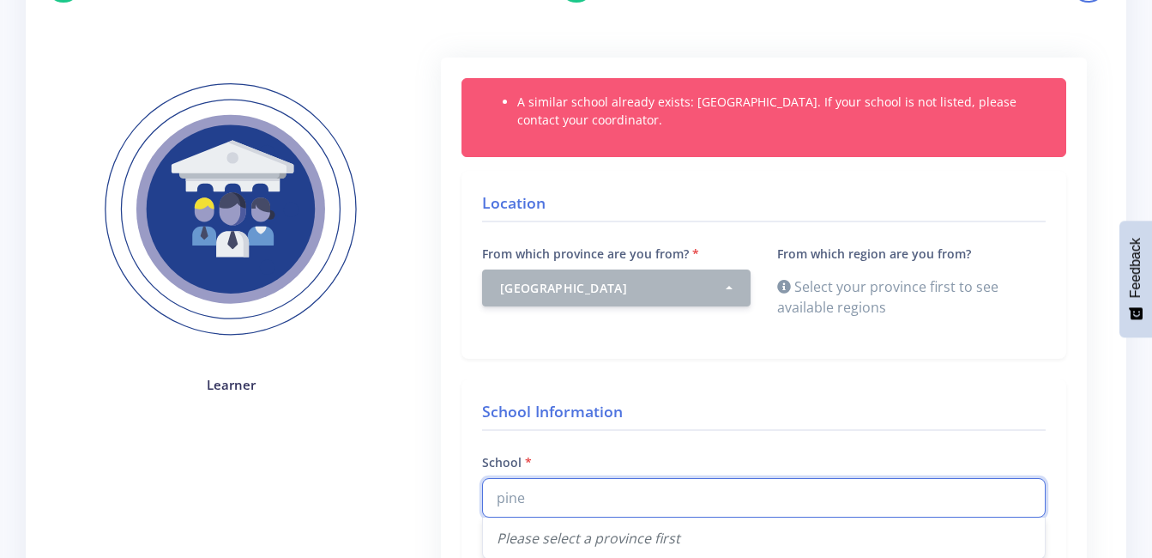
scroll to position [86, 0]
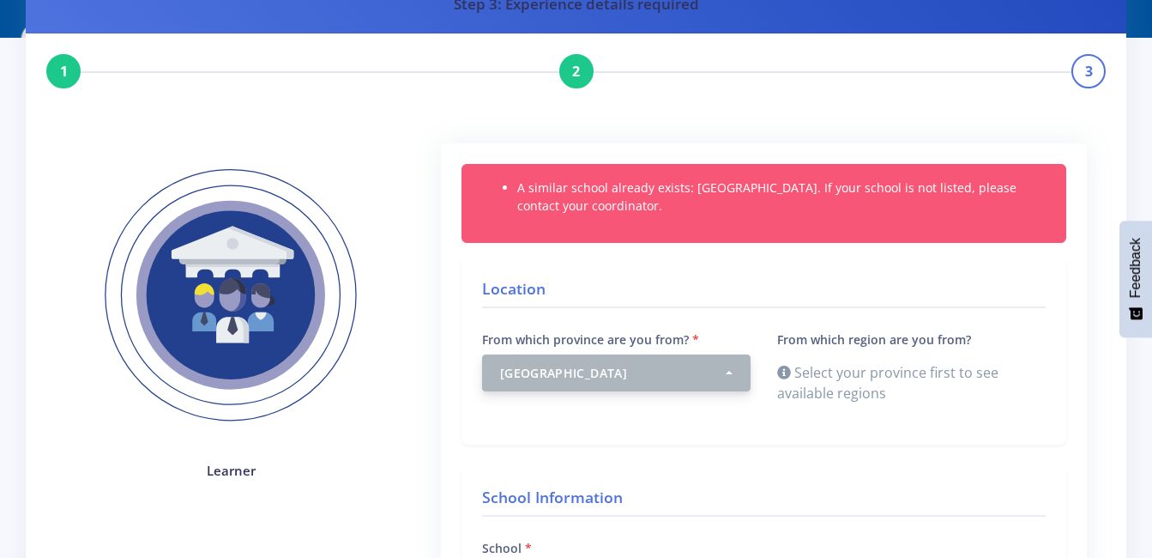
type input "pine"
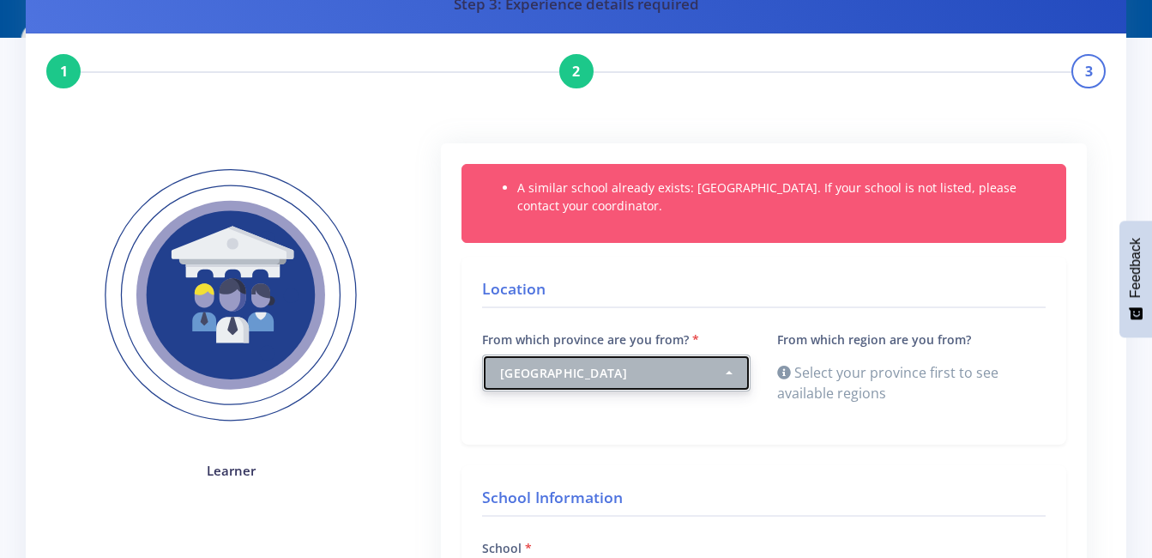
click at [604, 360] on button "Mpumalanga" at bounding box center [616, 372] width 268 height 37
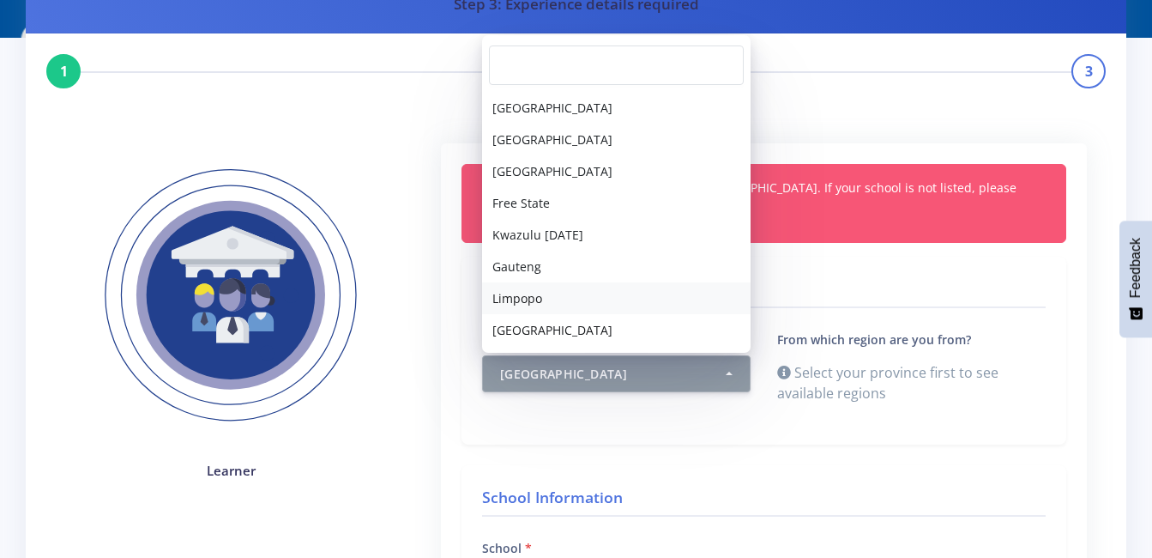
click at [602, 294] on link "Limpopo" at bounding box center [616, 298] width 268 height 32
select select "8"
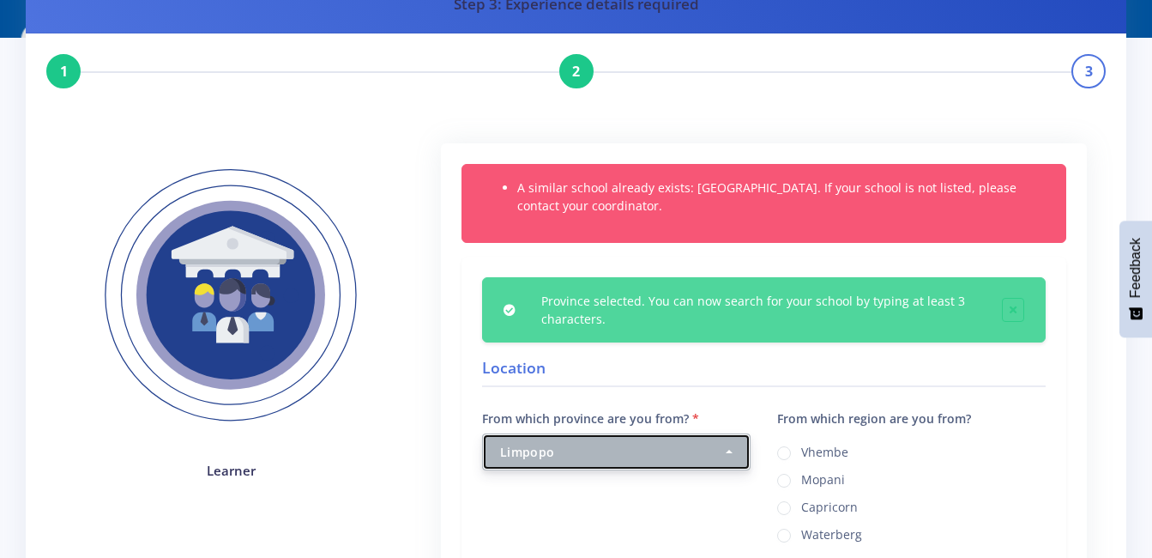
click at [612, 443] on div "Limpopo" at bounding box center [611, 452] width 223 height 18
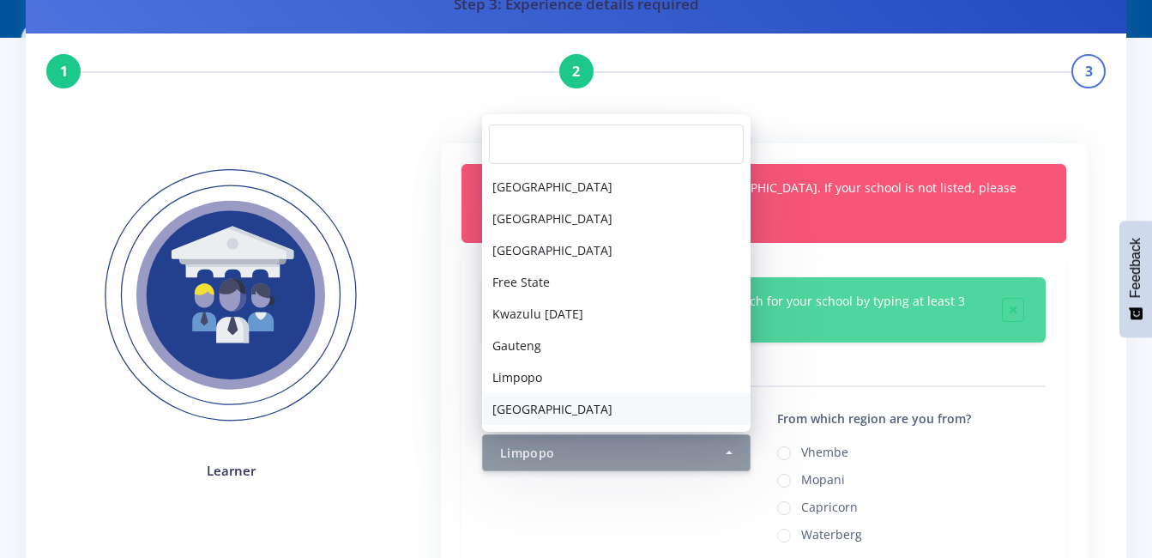
click at [589, 410] on link "Mpumalanga" at bounding box center [616, 409] width 268 height 32
select select "9"
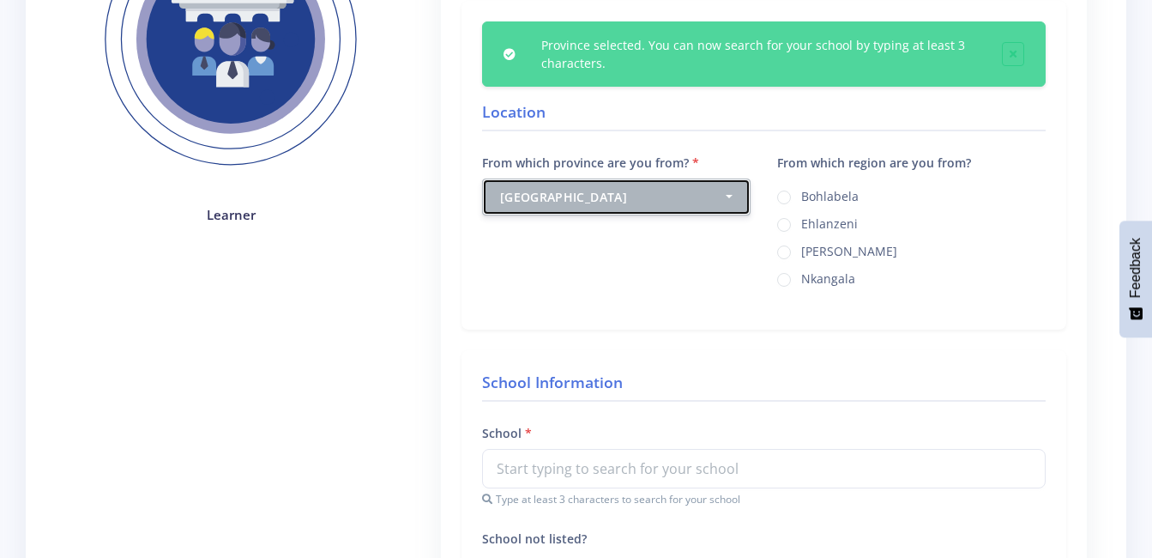
scroll to position [343, 0]
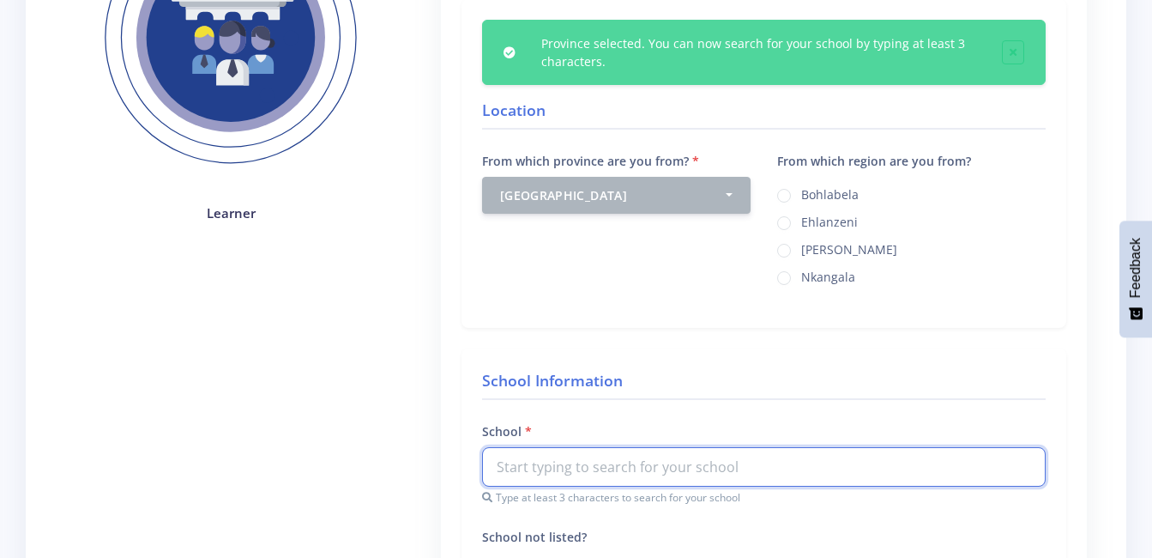
click at [590, 477] on input "text" at bounding box center [764, 466] width 564 height 39
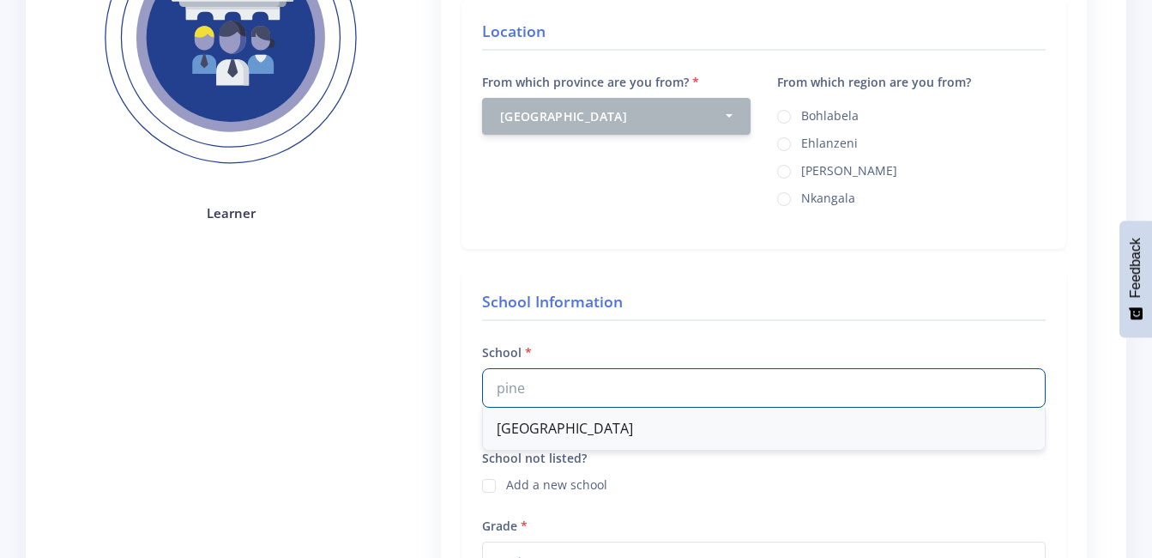
click at [561, 428] on div "Pine Ridge Combined School" at bounding box center [764, 428] width 562 height 42
type input "Pine Ridge Combined School"
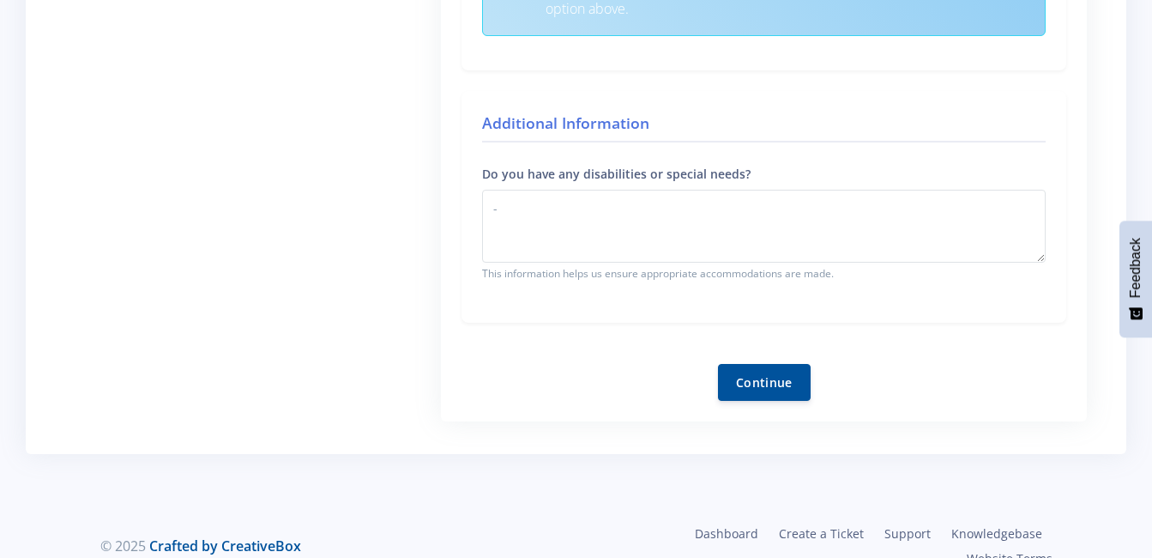
scroll to position [1029, 0]
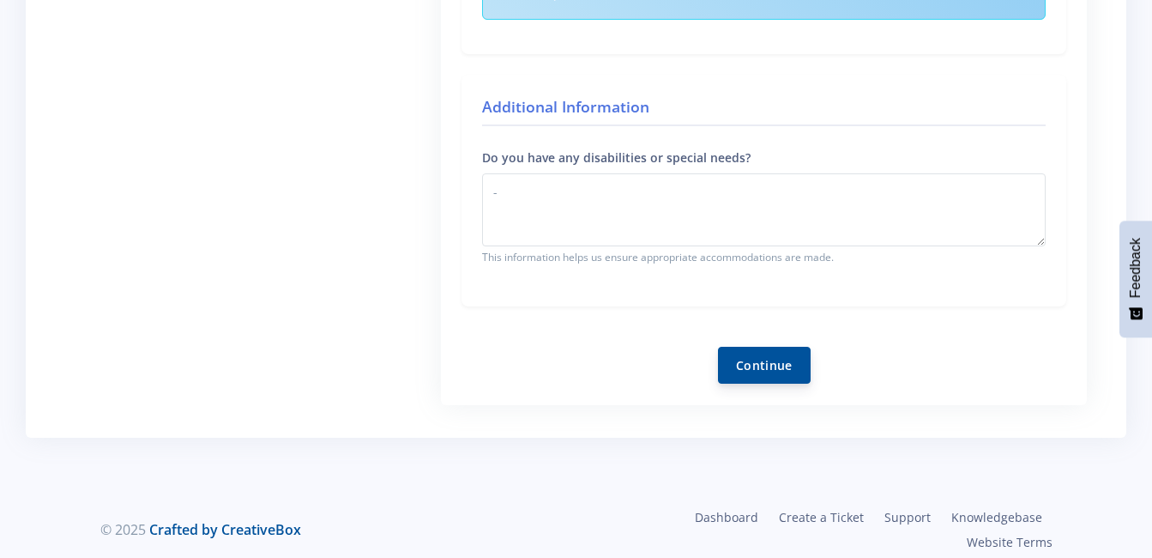
click at [752, 370] on button "Continue" at bounding box center [764, 365] width 93 height 37
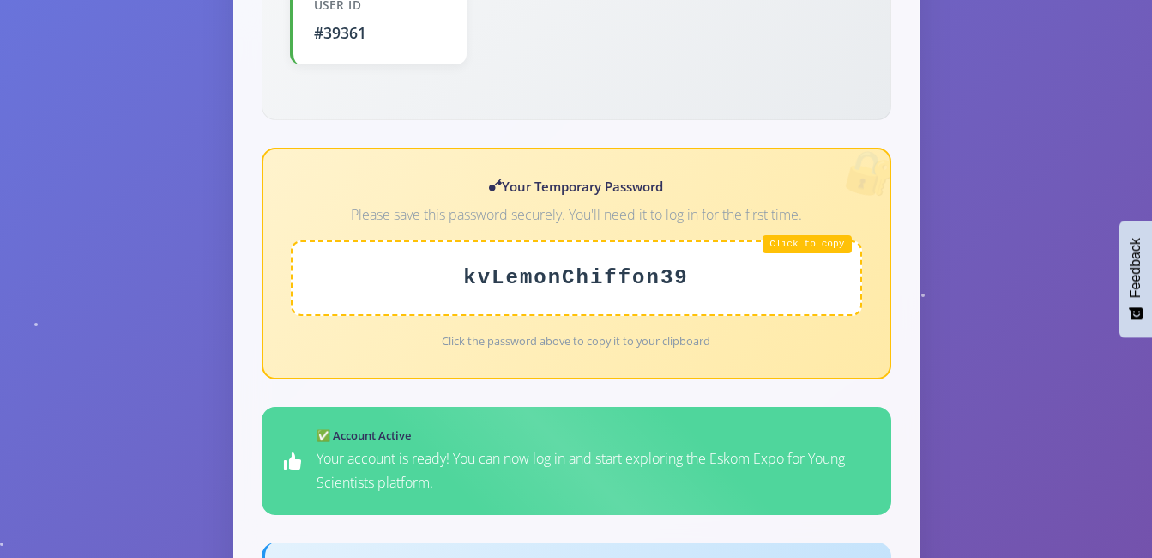
scroll to position [686, 0]
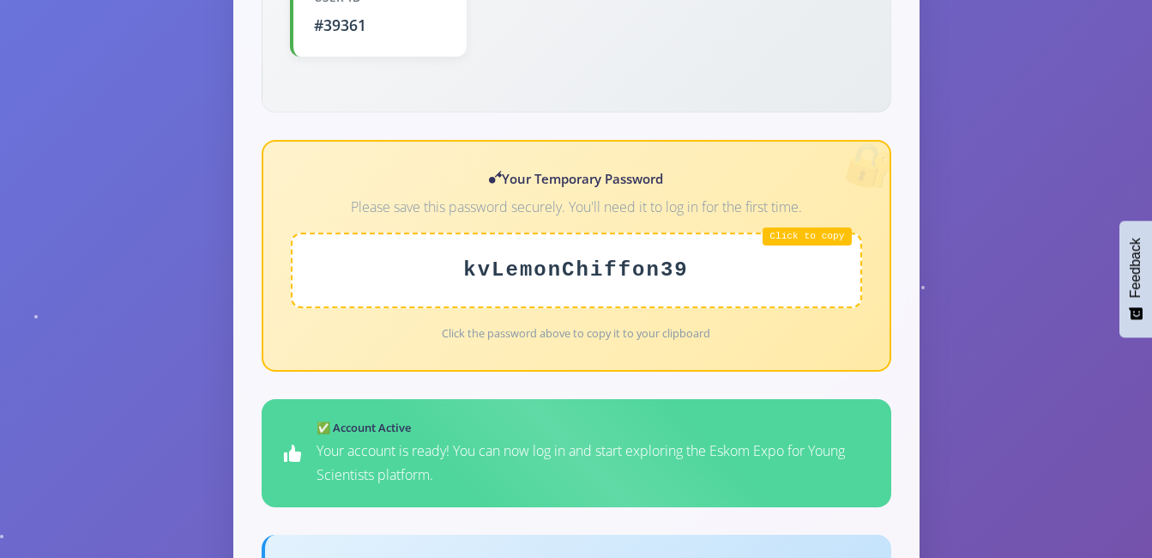
drag, startPoint x: 686, startPoint y: 247, endPoint x: 491, endPoint y: 244, distance: 195.6
drag, startPoint x: 491, startPoint y: 244, endPoint x: 414, endPoint y: 361, distance: 139.4
click at [414, 362] on div "Welcome, Siyabonga Sethotse! Email Address shotapapa18@gmail.com Account Status…" at bounding box center [576, 323] width 685 height 1183
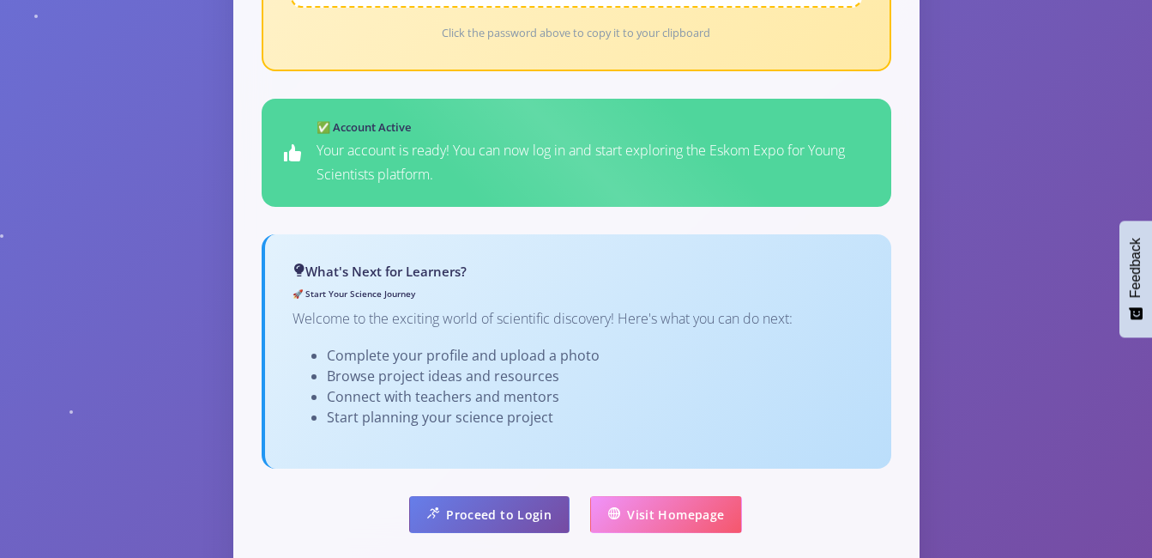
scroll to position [1029, 0]
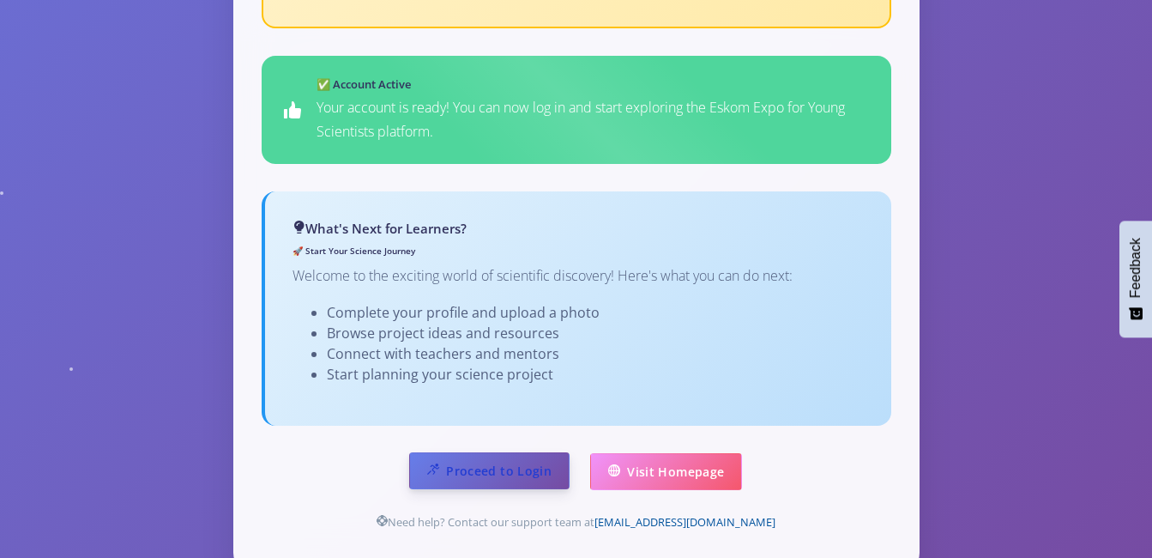
click at [497, 452] on link "Proceed to Login" at bounding box center [489, 470] width 160 height 37
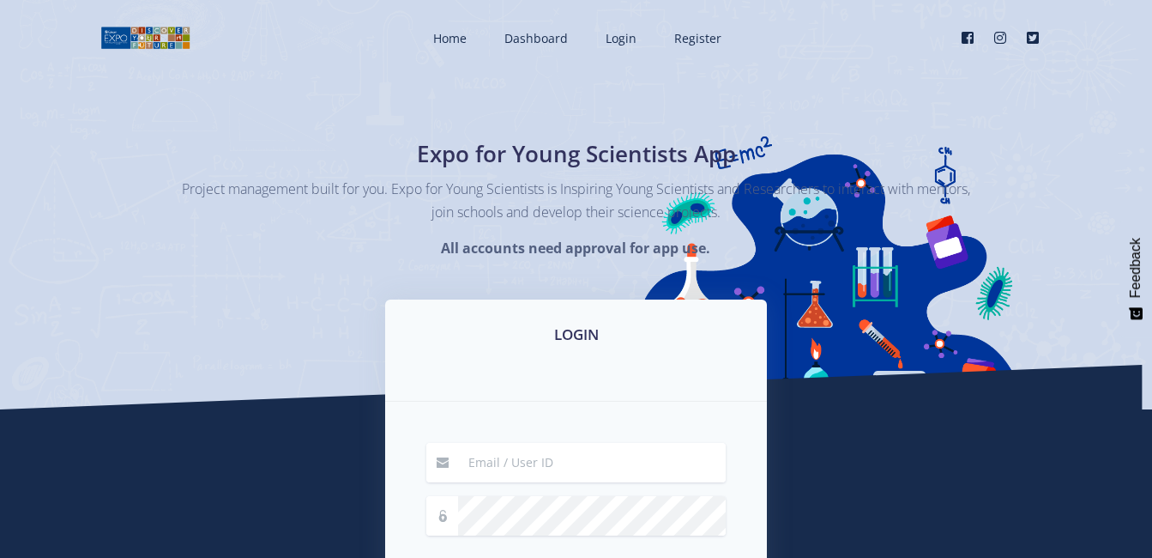
click at [684, 90] on div "Expo for Young Scientists App Project management built for you. Expo for Young …" at bounding box center [576, 204] width 1152 height 409
